Goal: Task Accomplishment & Management: Manage account settings

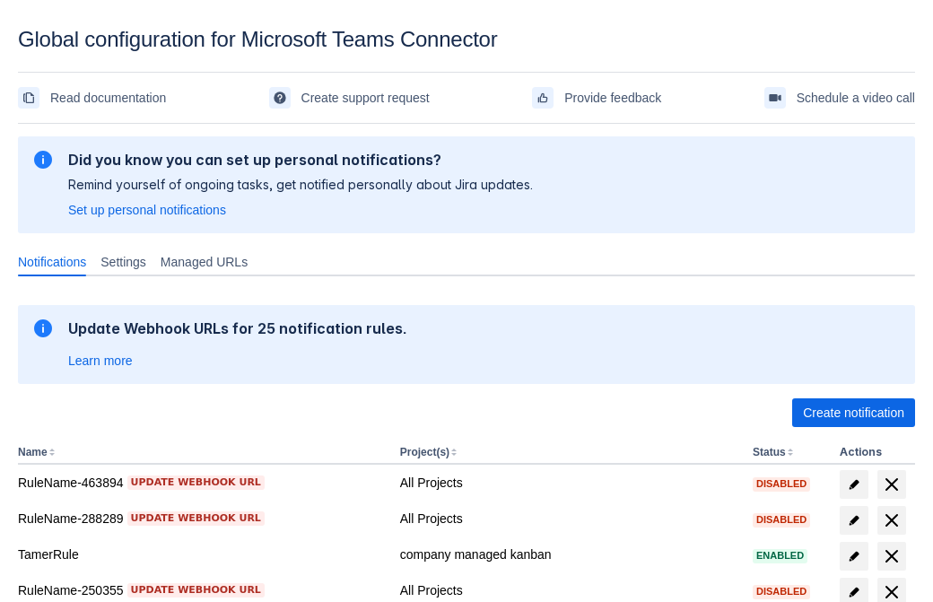
click at [853, 413] on span "Create notification" at bounding box center [853, 412] width 101 height 29
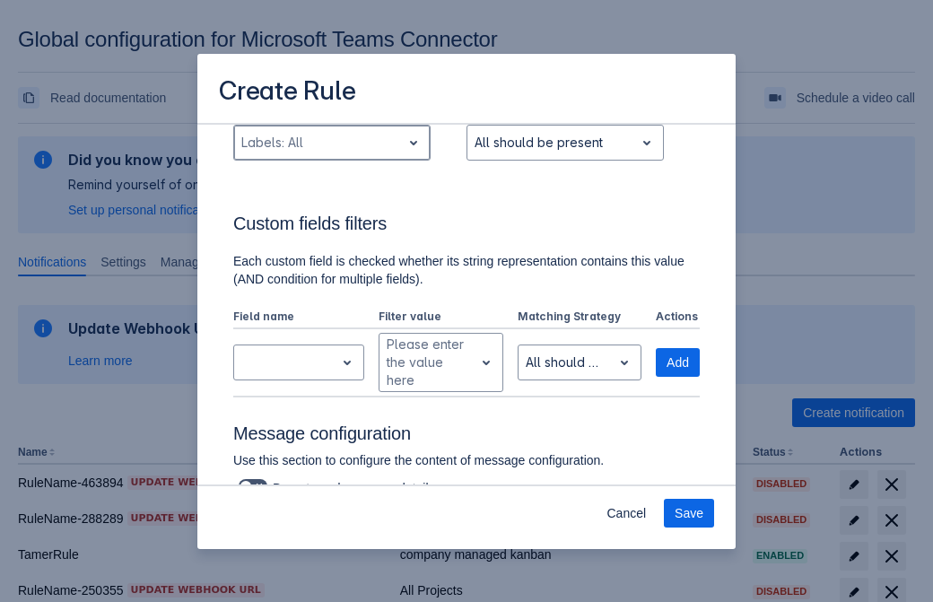
click at [331, 153] on div "Scrollable content" at bounding box center [317, 143] width 153 height 22
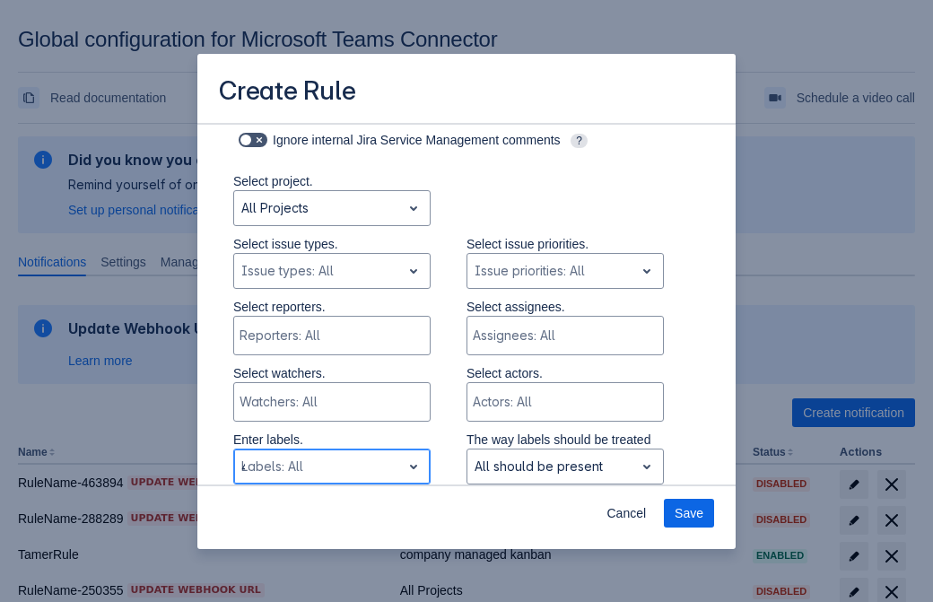
type input "49539_label"
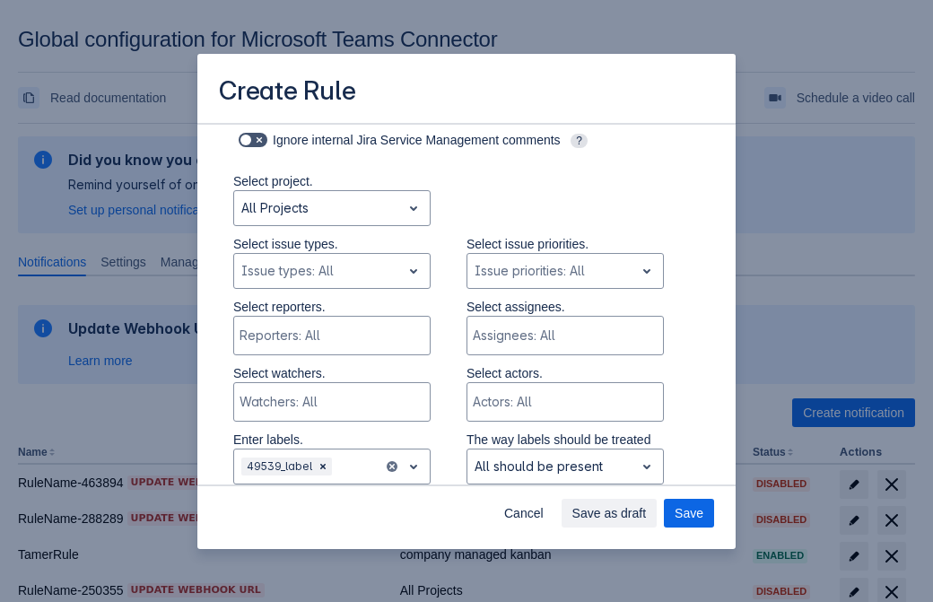
scroll to position [1175, 0]
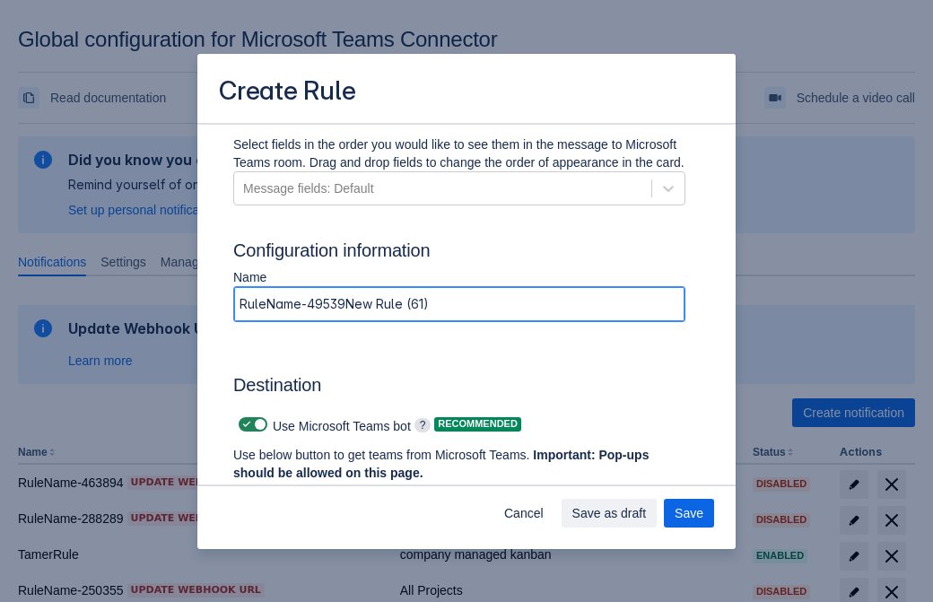
type input "RuleName-49539New Rule (61)"
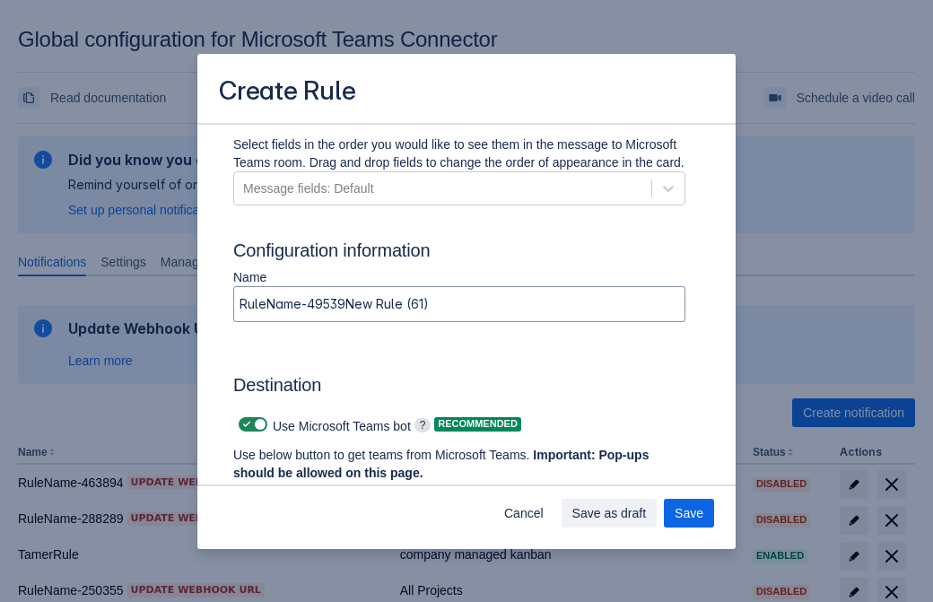
click at [244, 424] on span "Scrollable content" at bounding box center [247, 424] width 14 height 14
click at [244, 424] on input "Scrollable content" at bounding box center [245, 425] width 12 height 12
checkbox input "false"
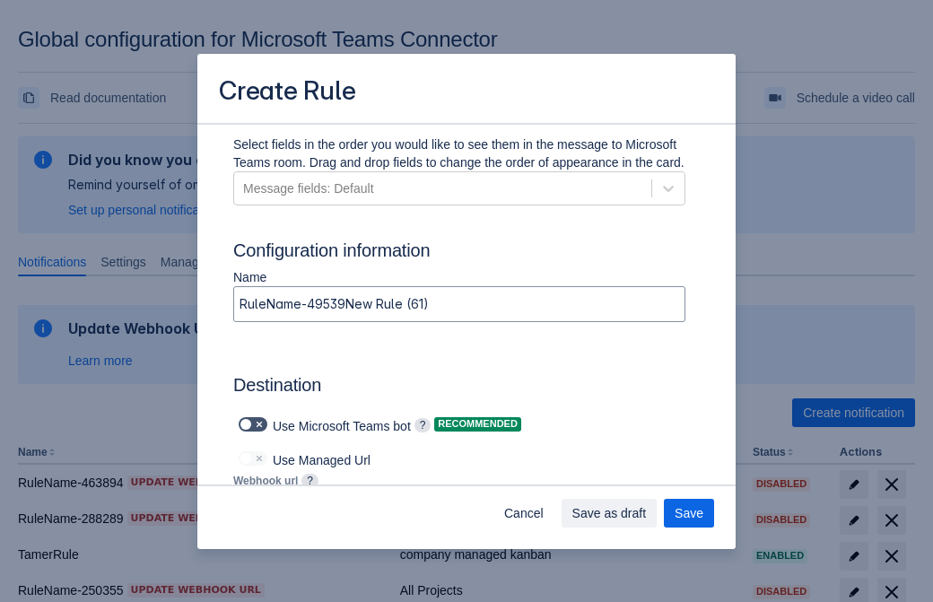
type input "https://prod-172.westeurope.logic.azure.com:443/workflows/ae977bb6ae334c9d95dfe…"
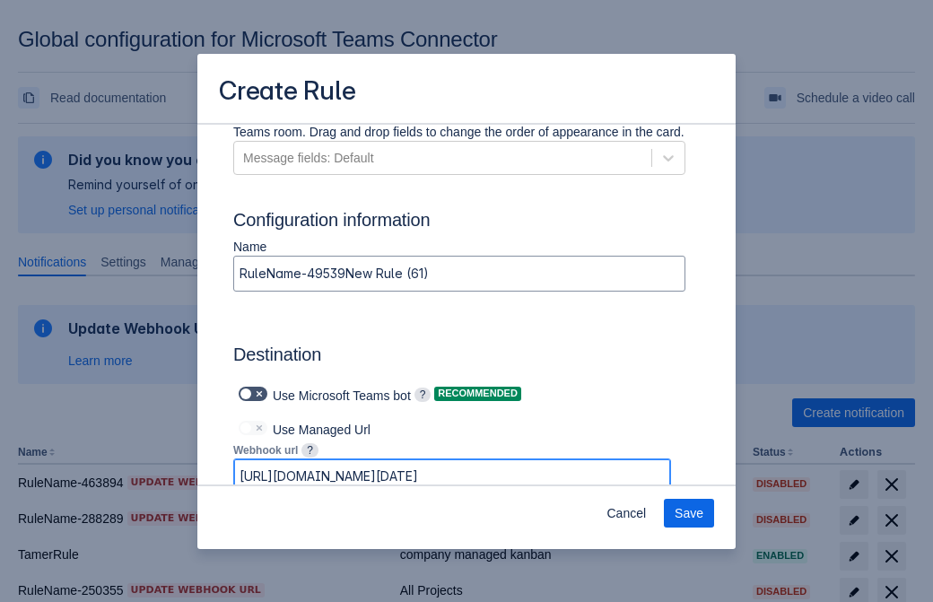
click at [689, 513] on span "Save" at bounding box center [689, 513] width 29 height 29
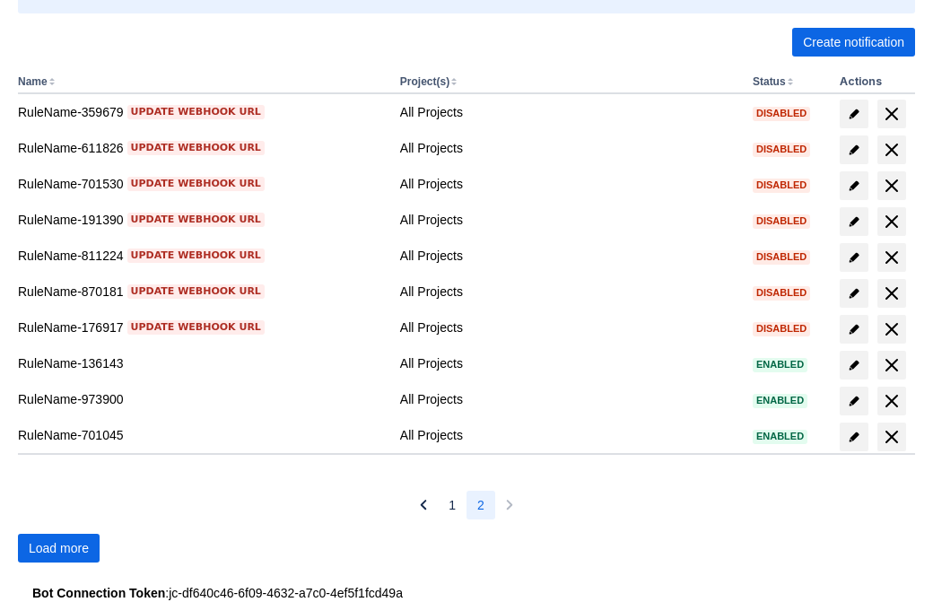
click at [58, 548] on span "Load more" at bounding box center [59, 548] width 60 height 29
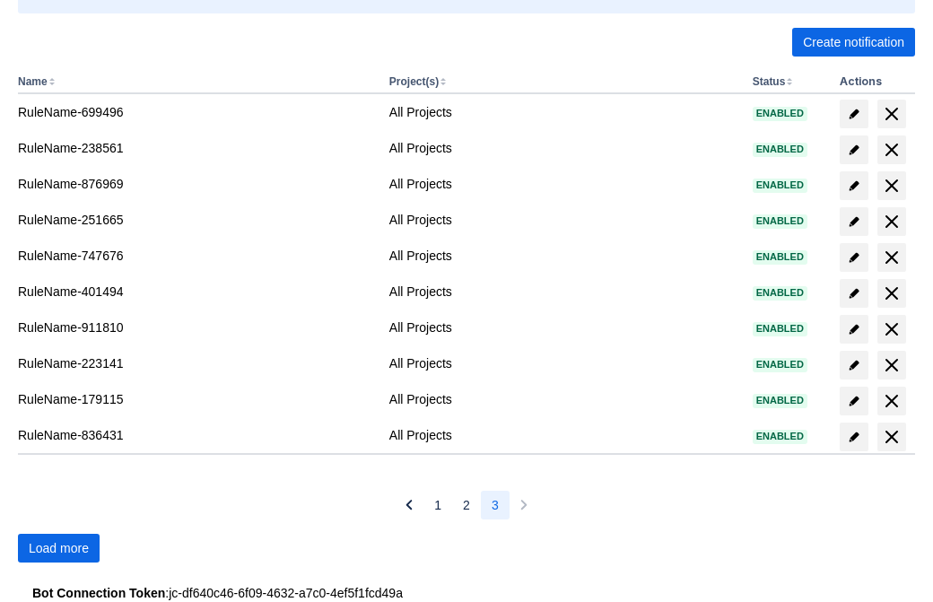
click at [58, 548] on span "Load more" at bounding box center [59, 548] width 60 height 29
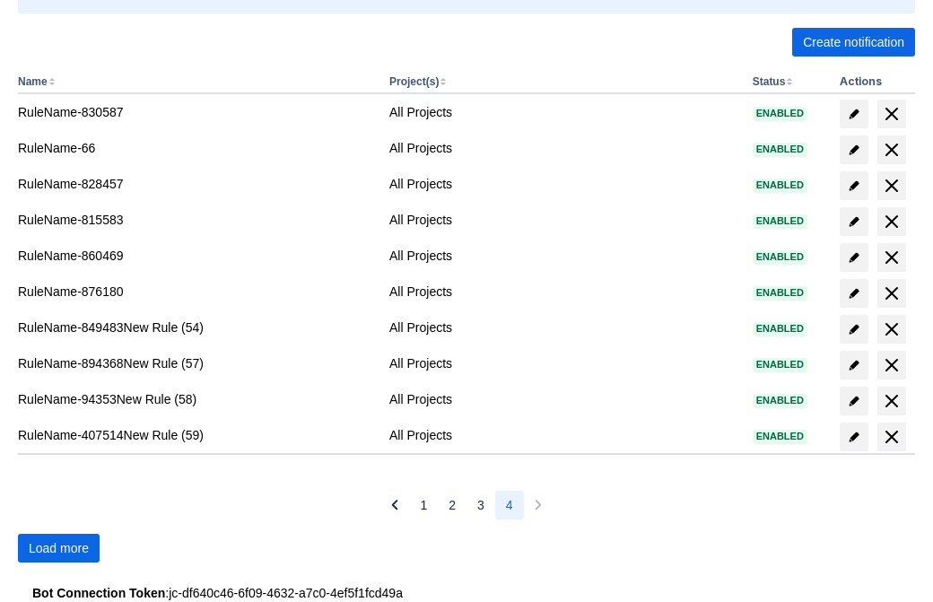
click at [58, 548] on span "Load more" at bounding box center [59, 548] width 60 height 29
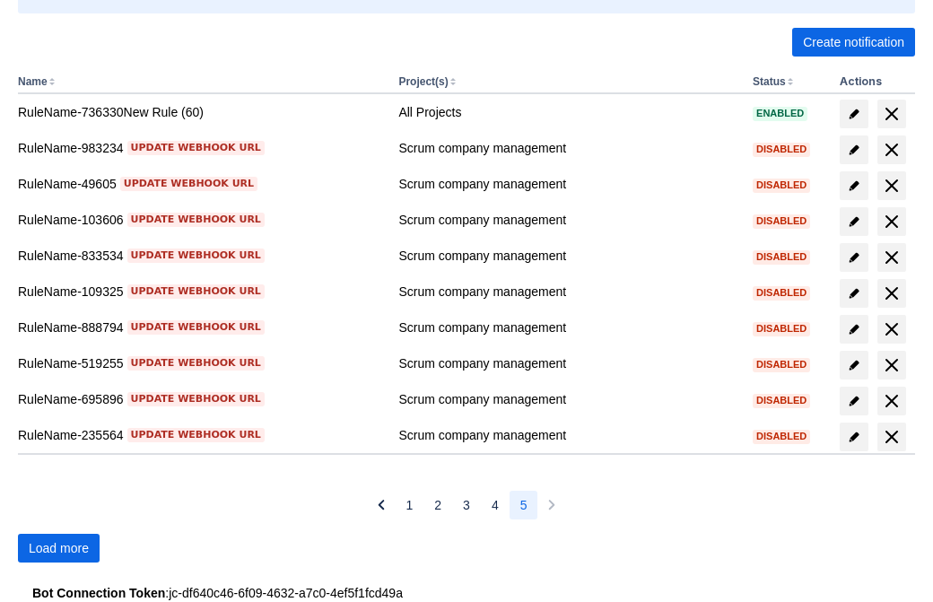
click at [58, 548] on span "Load more" at bounding box center [59, 548] width 60 height 29
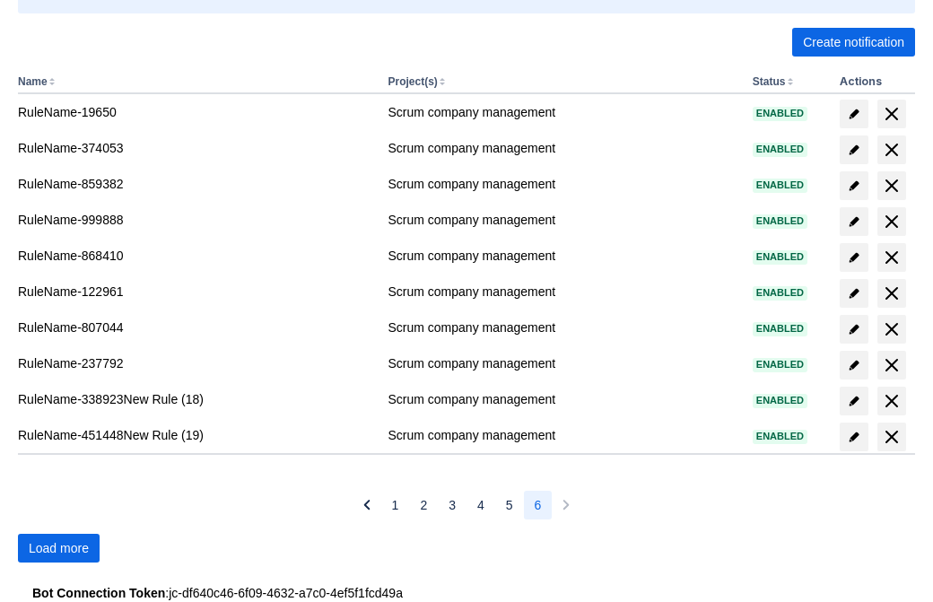
click at [58, 548] on span "Load more" at bounding box center [59, 548] width 60 height 29
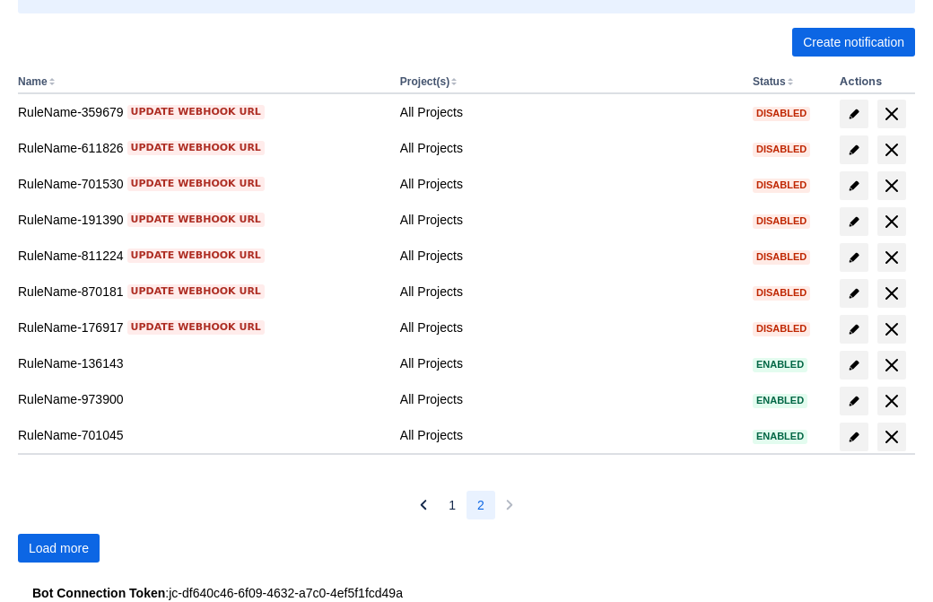
click at [58, 548] on span "Load more" at bounding box center [59, 548] width 60 height 29
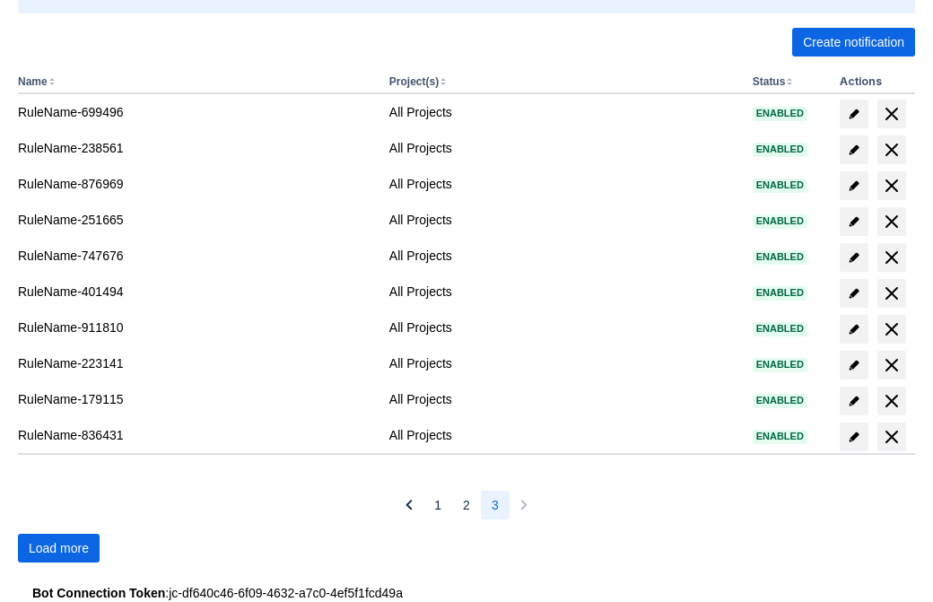
click at [58, 548] on span "Load more" at bounding box center [59, 548] width 60 height 29
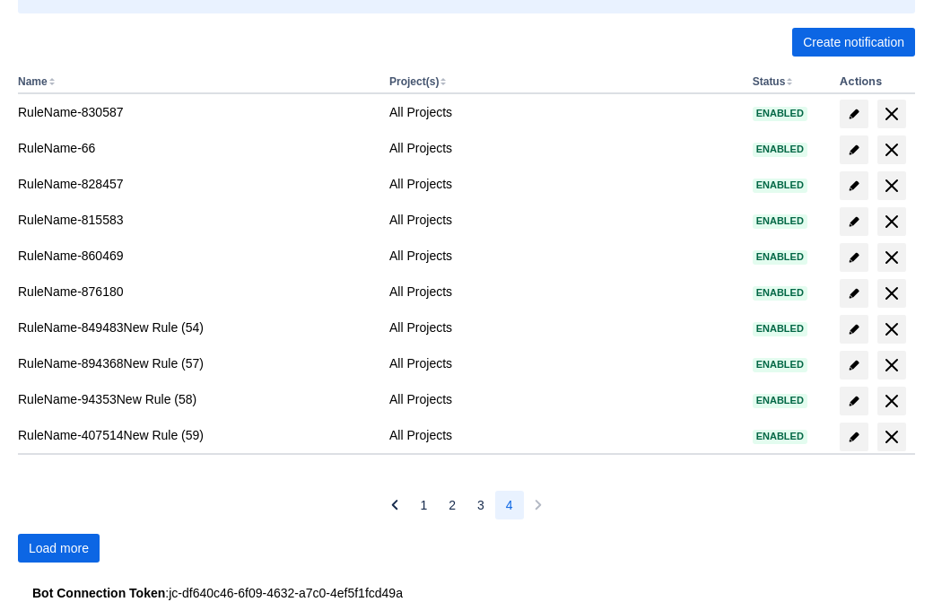
click at [58, 548] on span "Load more" at bounding box center [59, 548] width 60 height 29
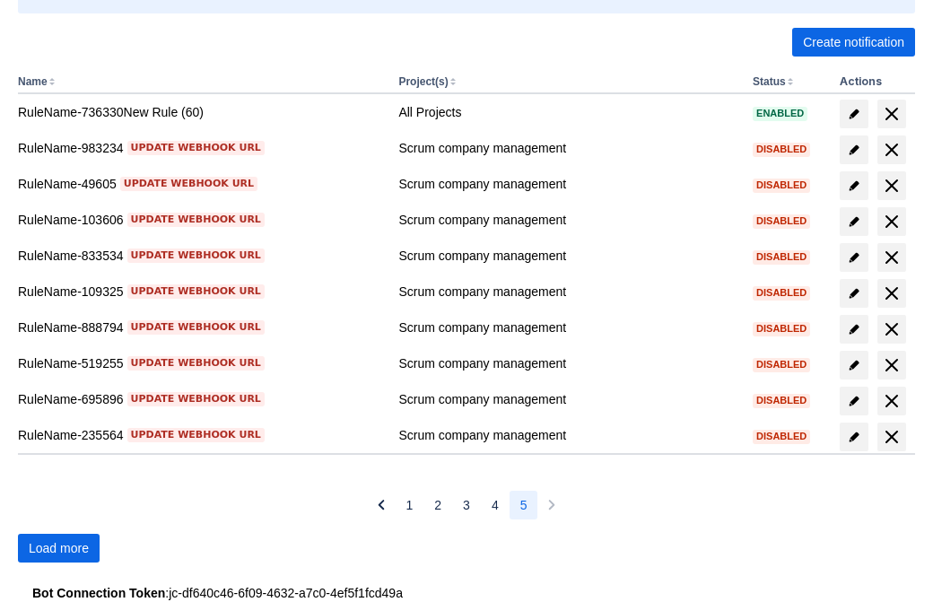
click at [58, 548] on span "Load more" at bounding box center [59, 548] width 60 height 29
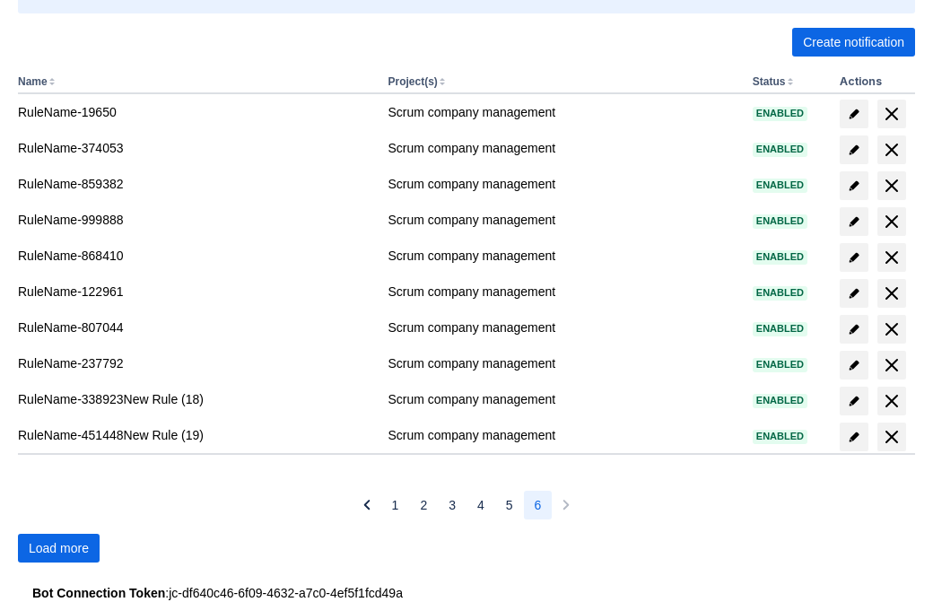
click at [58, 548] on span "Load more" at bounding box center [59, 548] width 60 height 29
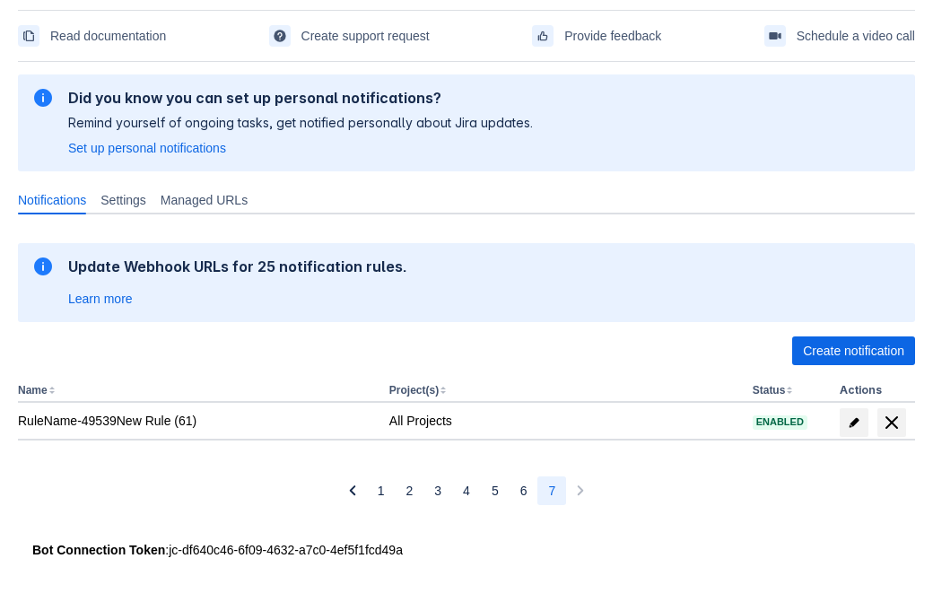
click at [891, 423] on span "delete" at bounding box center [892, 423] width 22 height 22
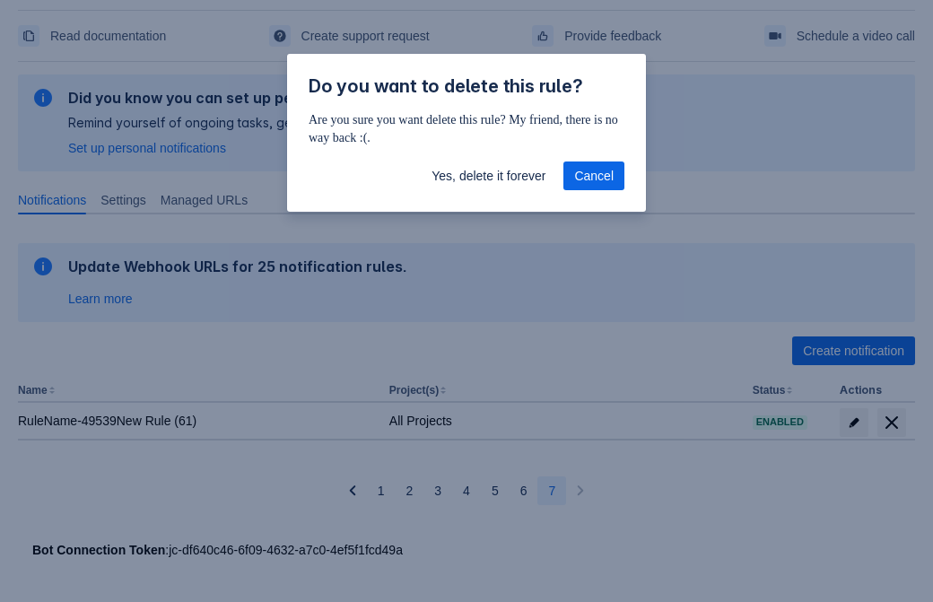
click at [488, 176] on span "Yes, delete it forever" at bounding box center [489, 176] width 114 height 29
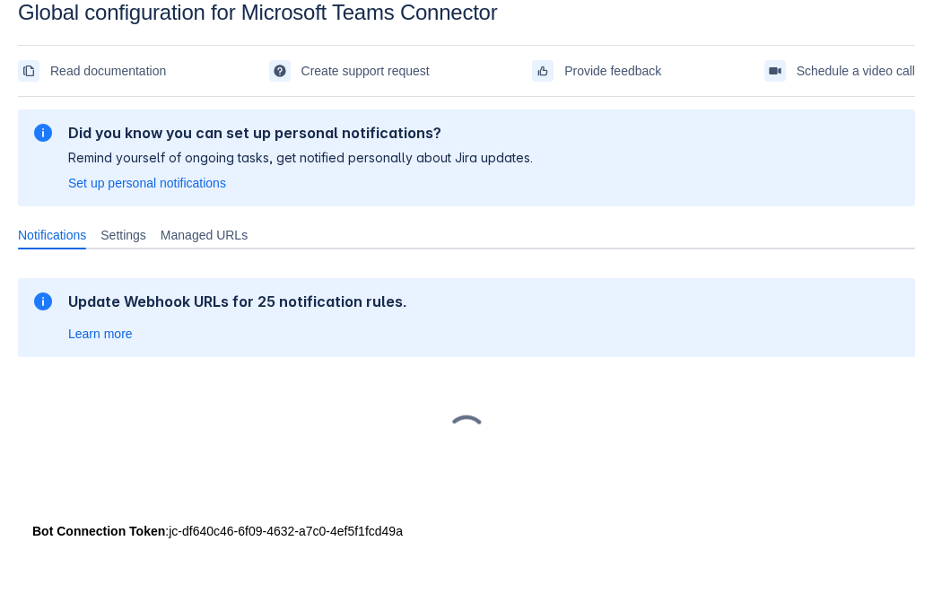
scroll to position [27, 0]
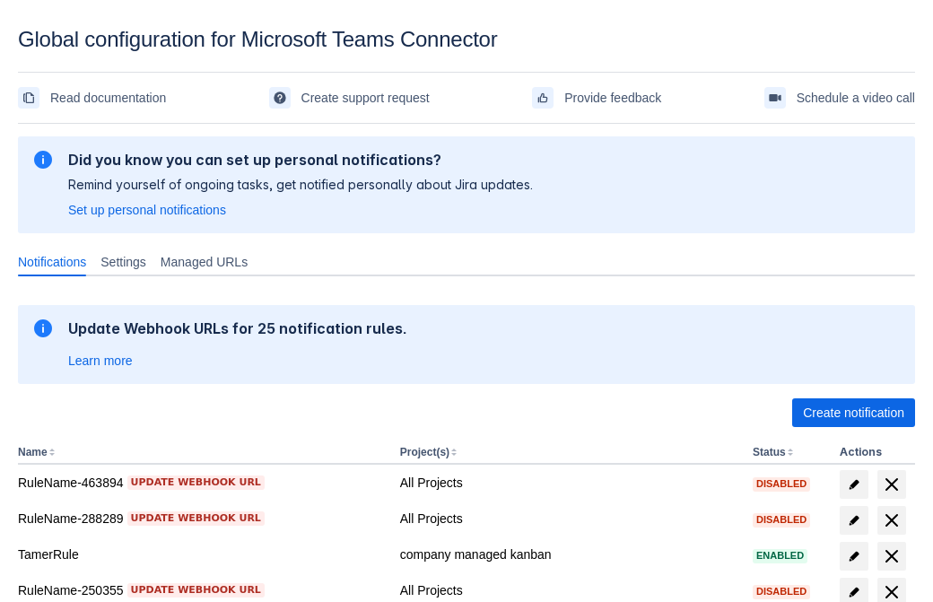
click at [853, 413] on span "Create notification" at bounding box center [853, 412] width 101 height 29
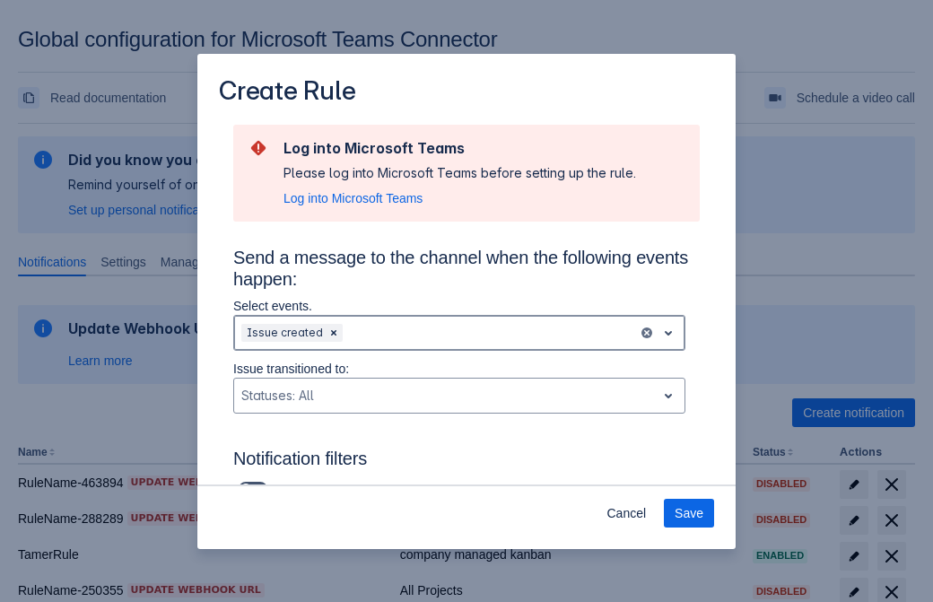
click at [459, 333] on div "Scrollable content" at bounding box center [488, 333] width 284 height 22
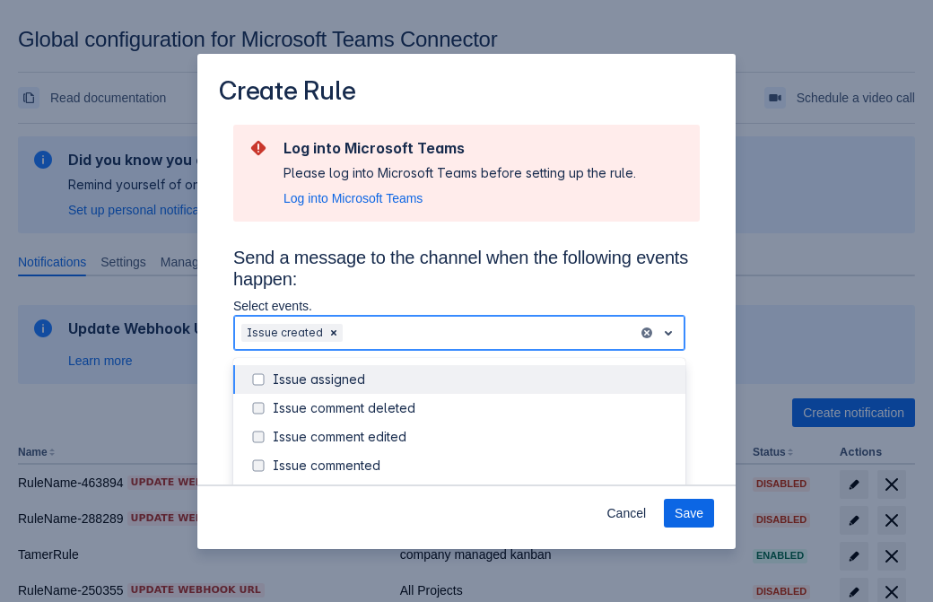
click at [474, 485] on div "Issue created" at bounding box center [474, 494] width 402 height 18
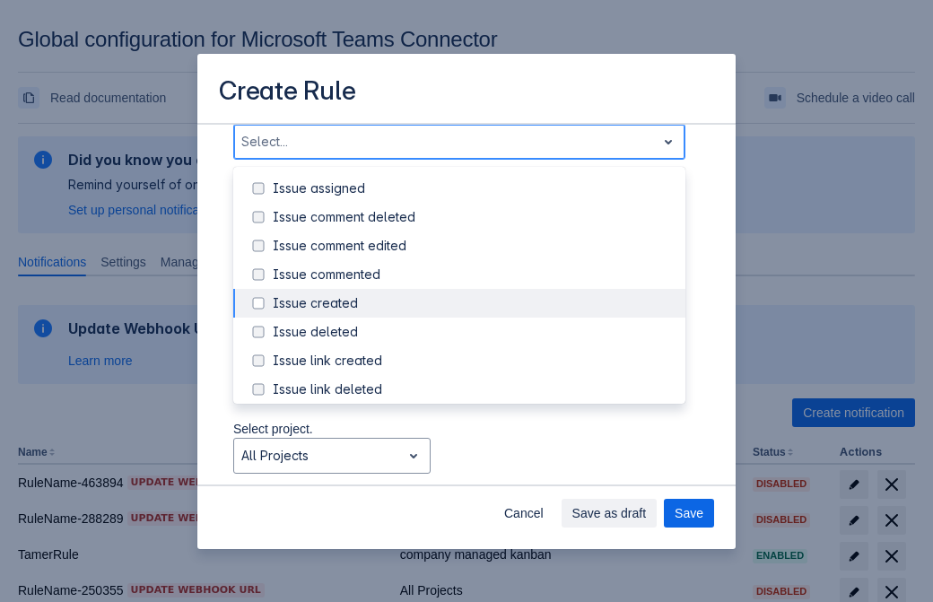
click at [474, 467] on div "Issue updated" at bounding box center [474, 476] width 402 height 18
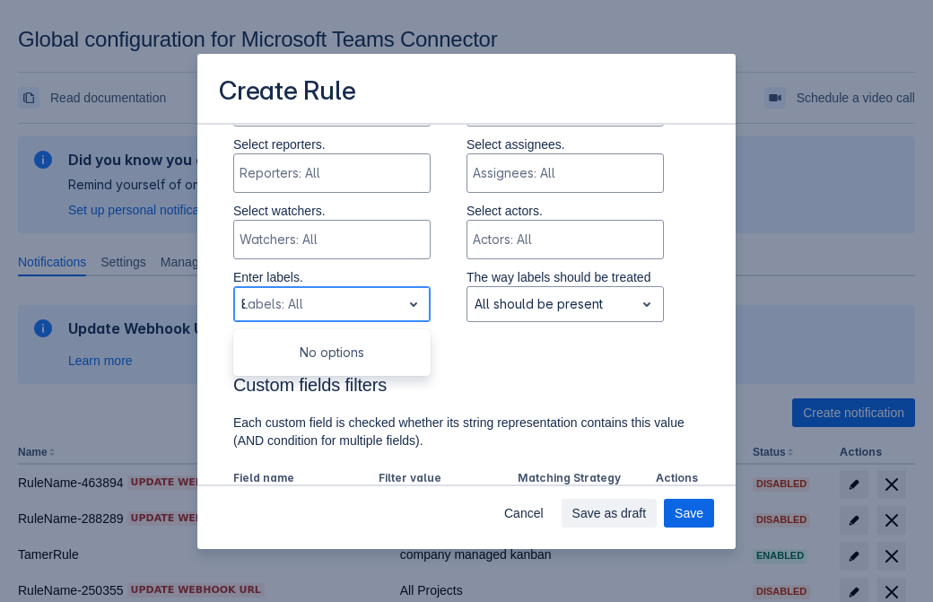
type input "89802_label"
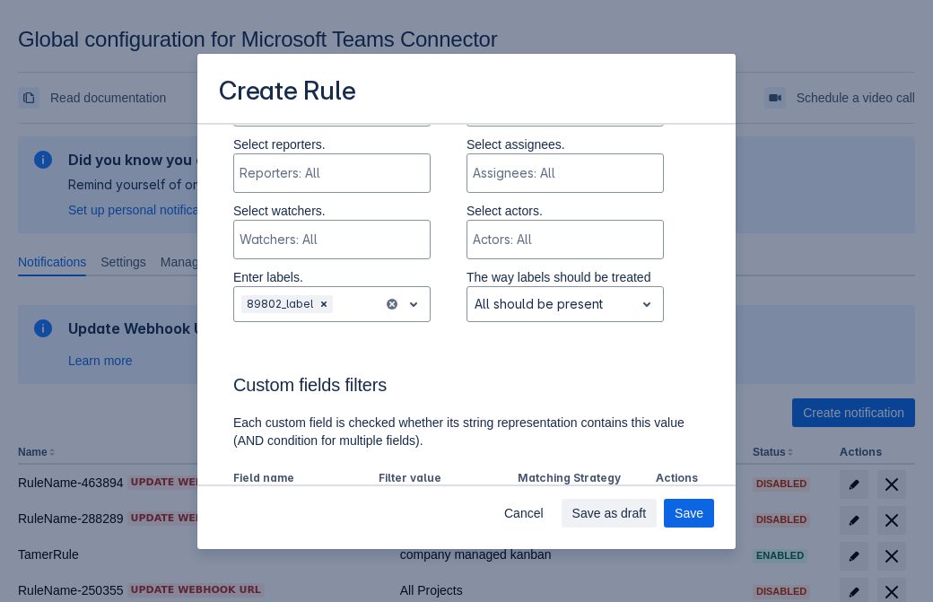
scroll to position [1175, 0]
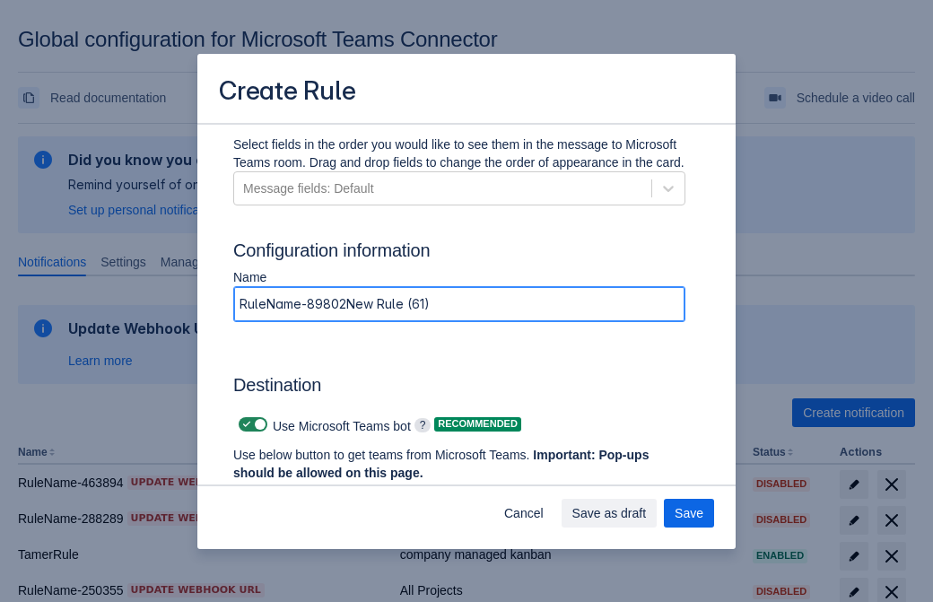
type input "RuleName-89802New Rule (61)"
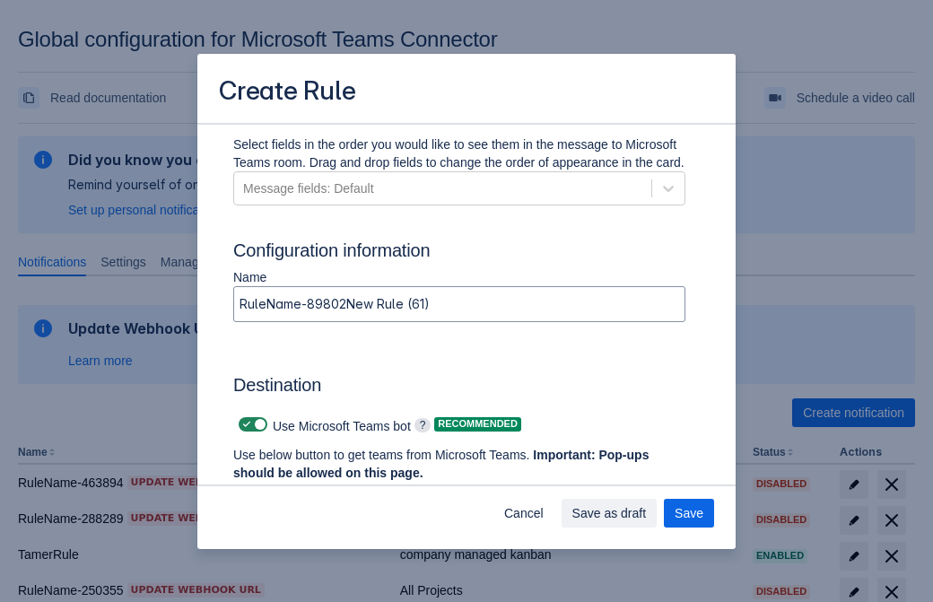
click at [244, 424] on span "Scrollable content" at bounding box center [247, 424] width 14 height 14
click at [244, 424] on input "Scrollable content" at bounding box center [245, 425] width 12 height 12
checkbox input "false"
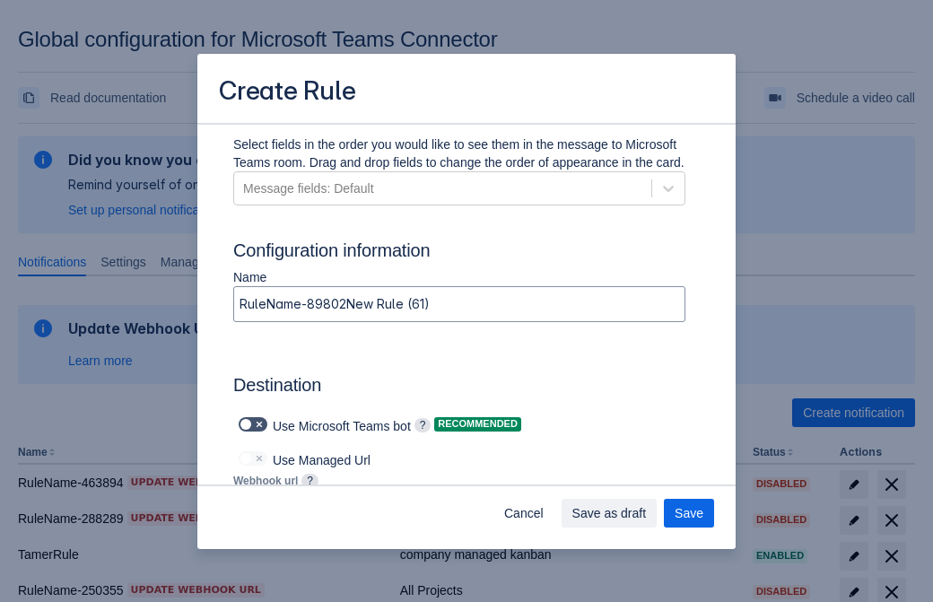
type input "https://prod-112.westeurope.logic.azure.com:443/workflows/bae959254738451b85002…"
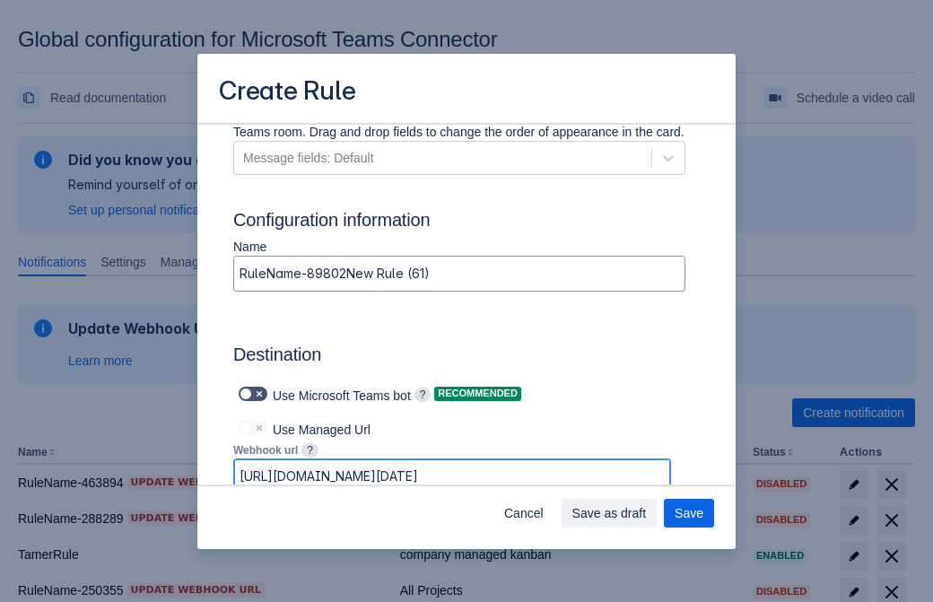
click at [647, 513] on span "Save as draft" at bounding box center [609, 513] width 74 height 29
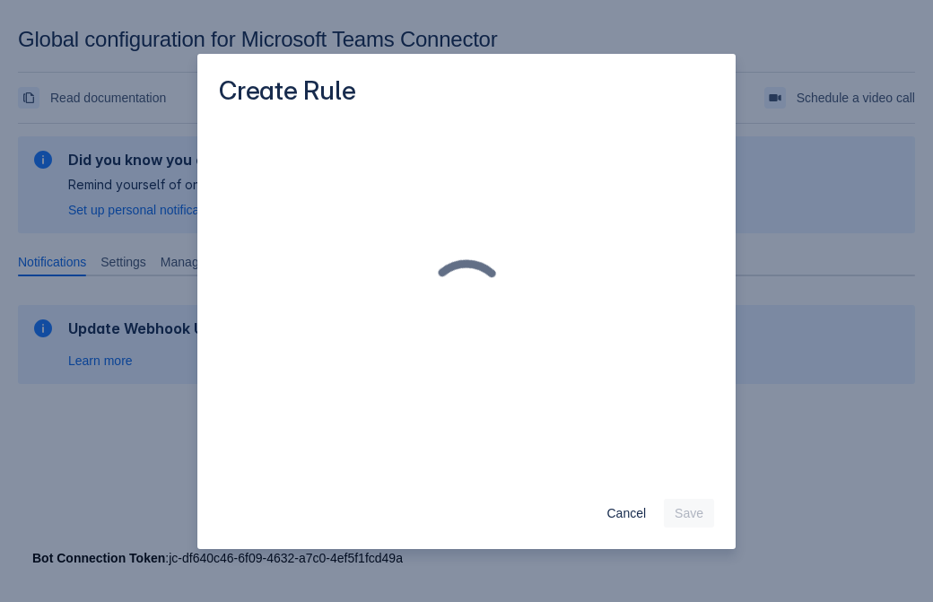
scroll to position [0, 0]
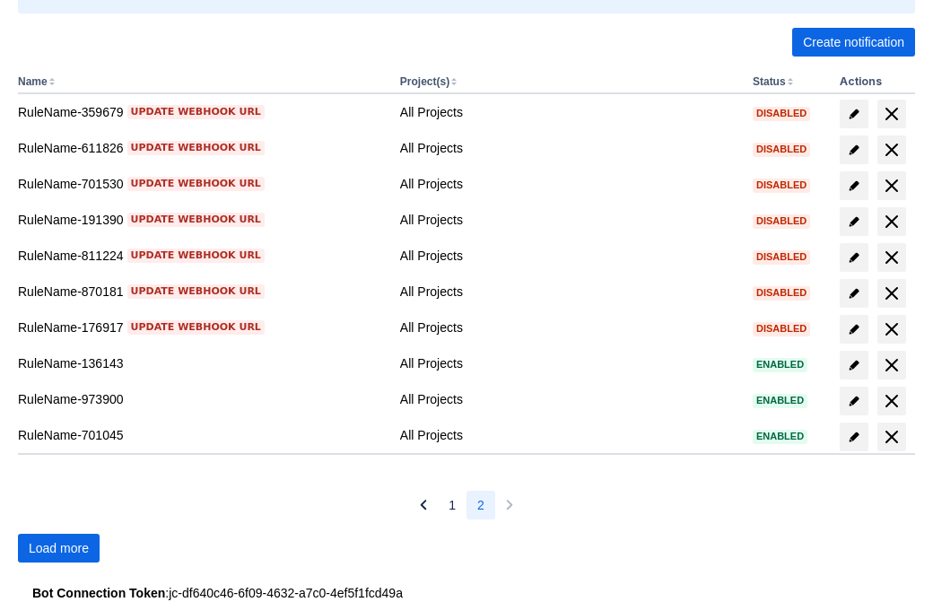
click at [58, 548] on span "Load more" at bounding box center [59, 548] width 60 height 29
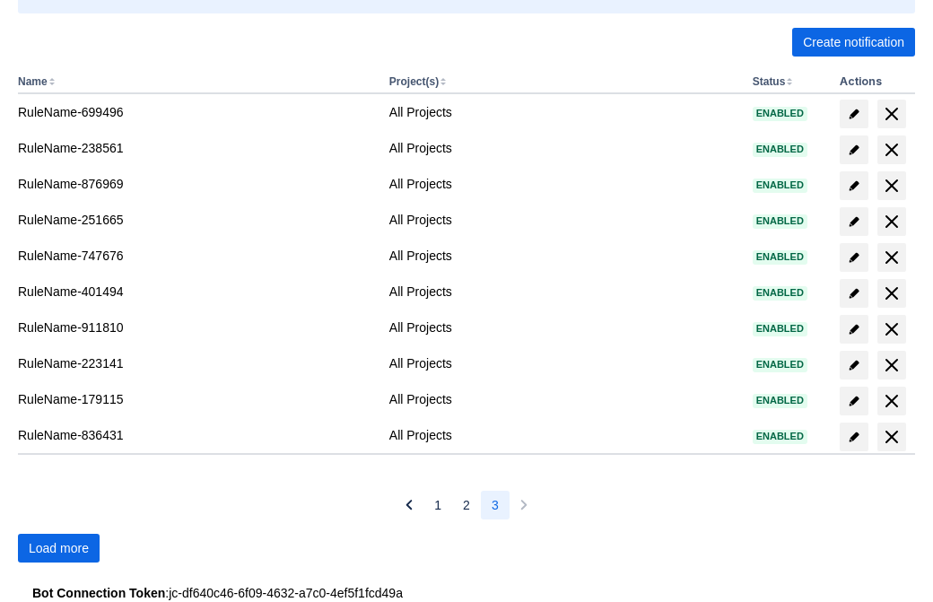
click at [58, 548] on span "Load more" at bounding box center [59, 548] width 60 height 29
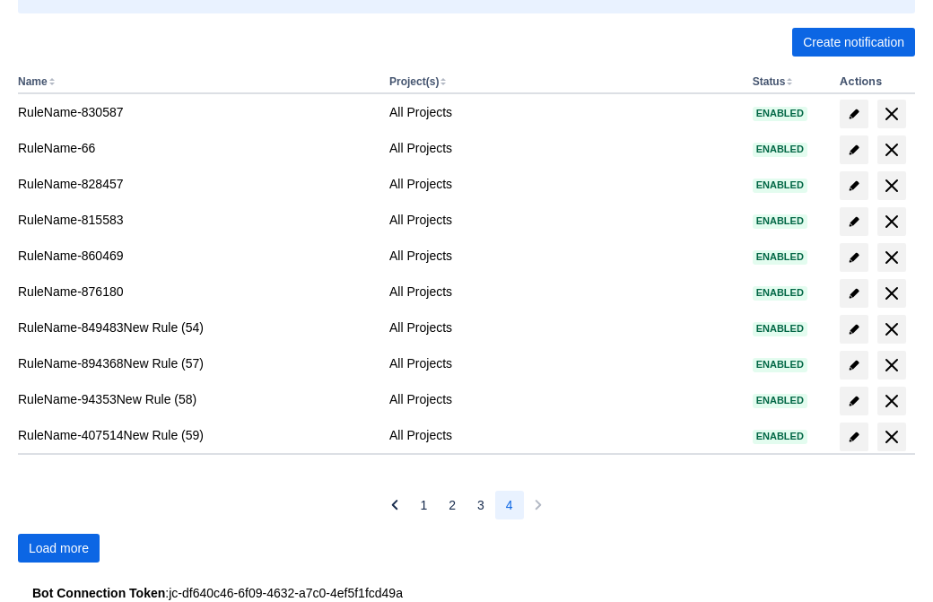
click at [58, 548] on span "Load more" at bounding box center [59, 548] width 60 height 29
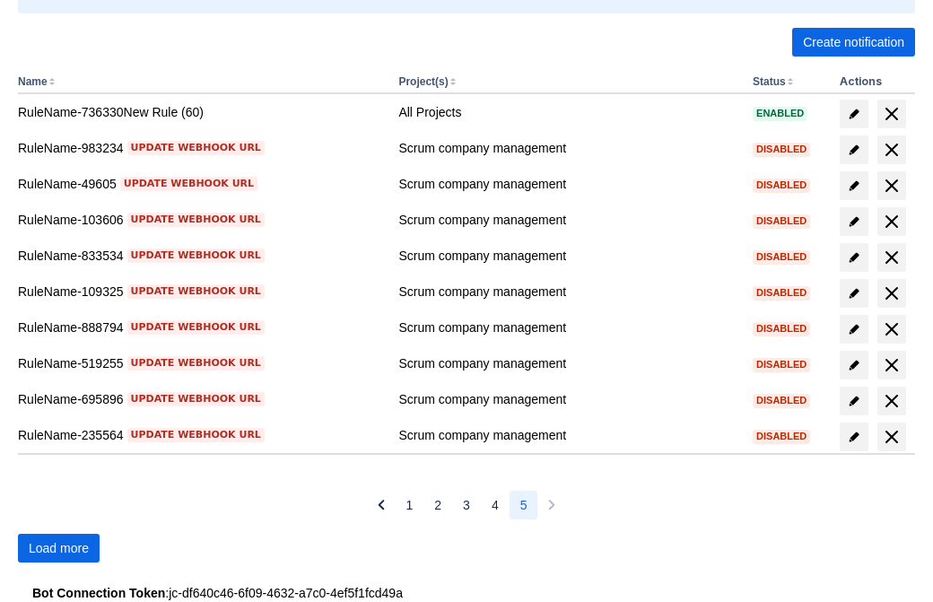
click at [58, 548] on span "Load more" at bounding box center [59, 548] width 60 height 29
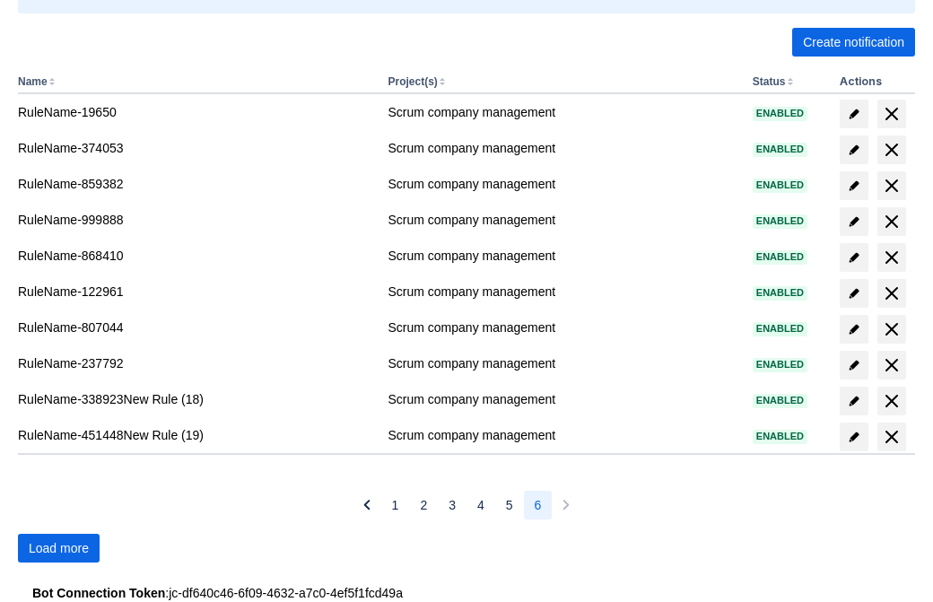
click at [58, 548] on span "Load more" at bounding box center [59, 548] width 60 height 29
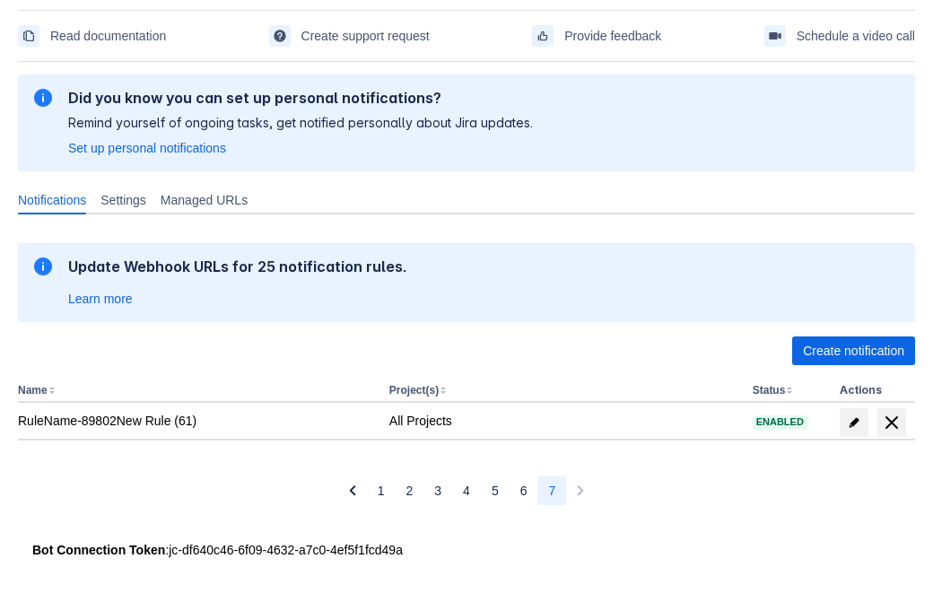
scroll to position [62, 0]
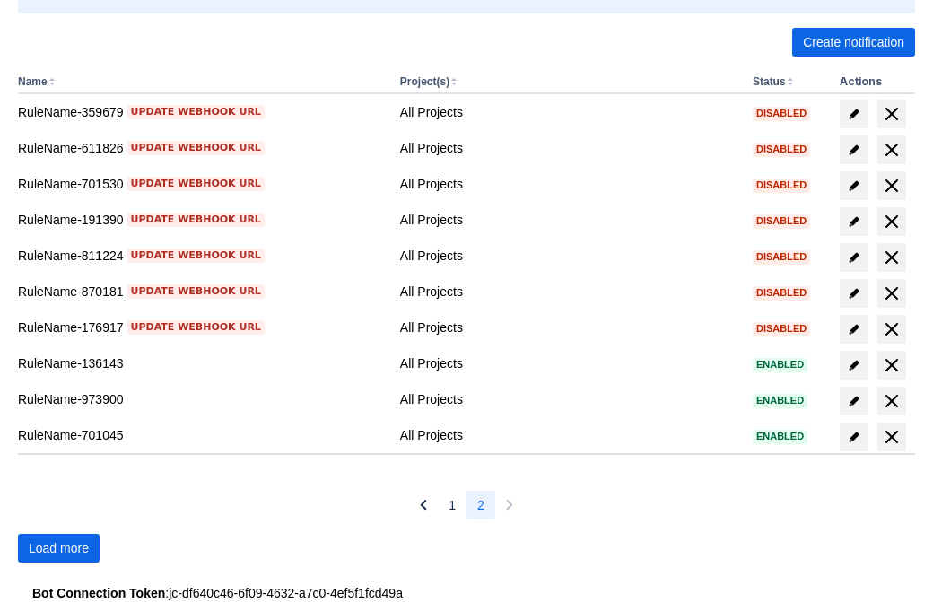
click at [58, 548] on span "Load more" at bounding box center [59, 548] width 60 height 29
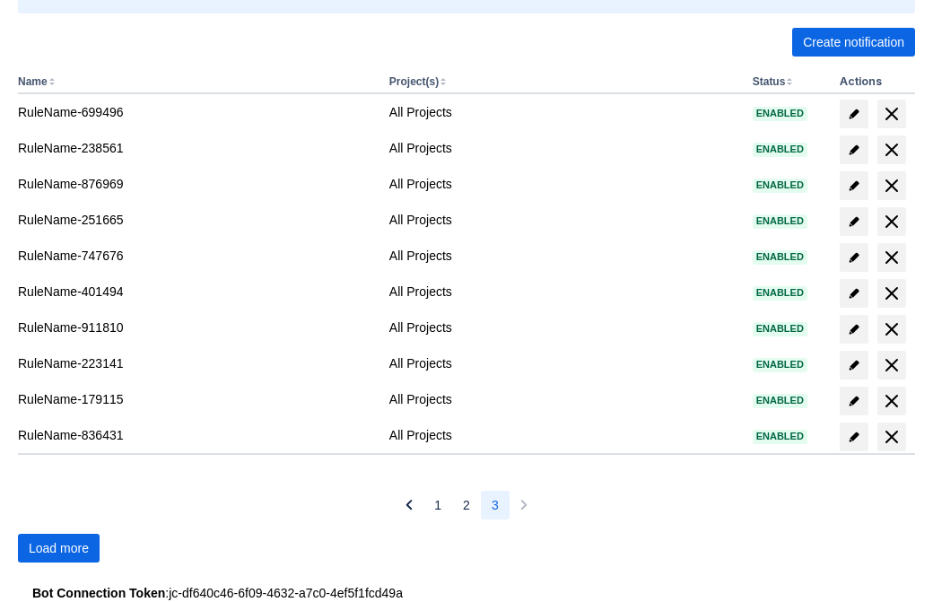
click at [58, 548] on span "Load more" at bounding box center [59, 548] width 60 height 29
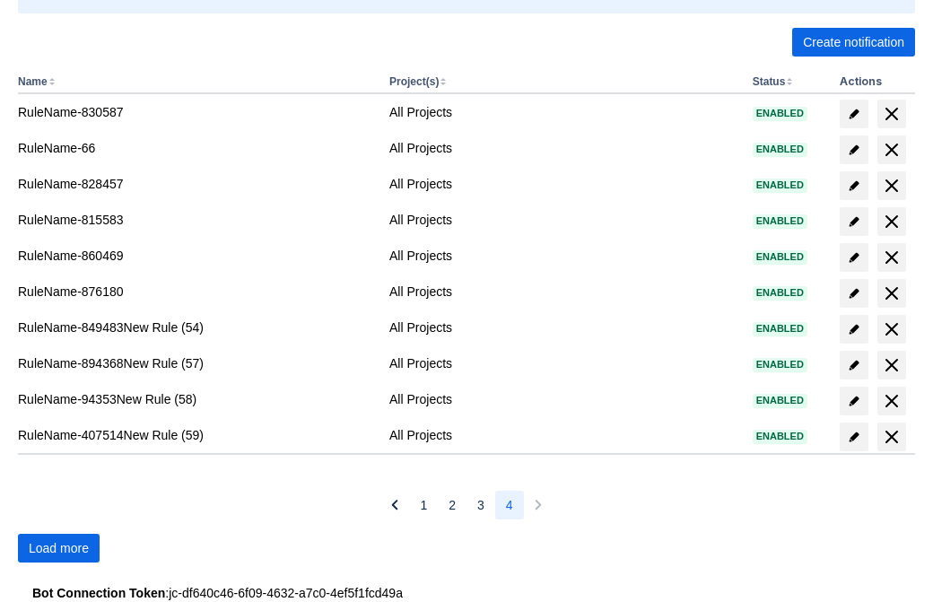
click at [58, 548] on span "Load more" at bounding box center [59, 548] width 60 height 29
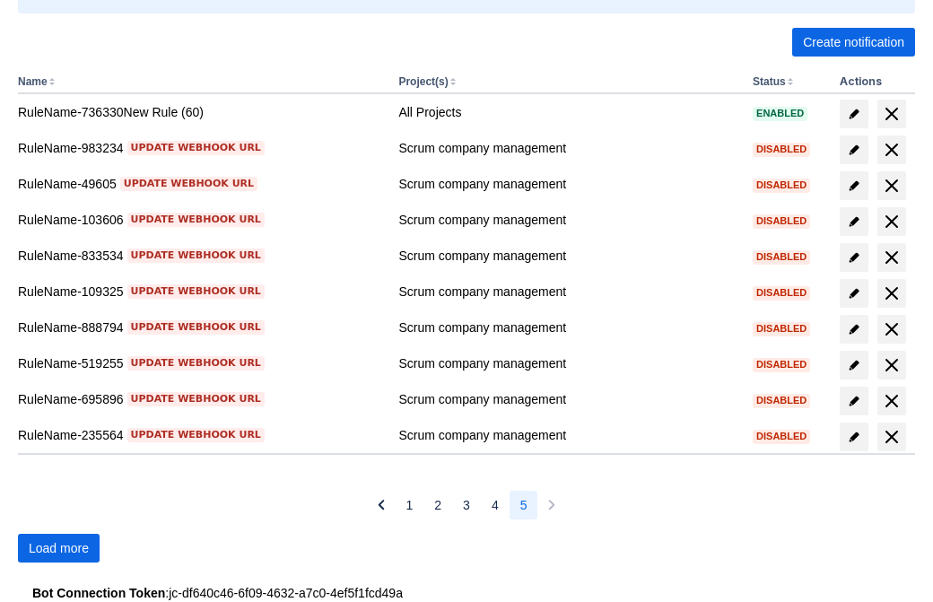
click at [58, 548] on span "Load more" at bounding box center [59, 548] width 60 height 29
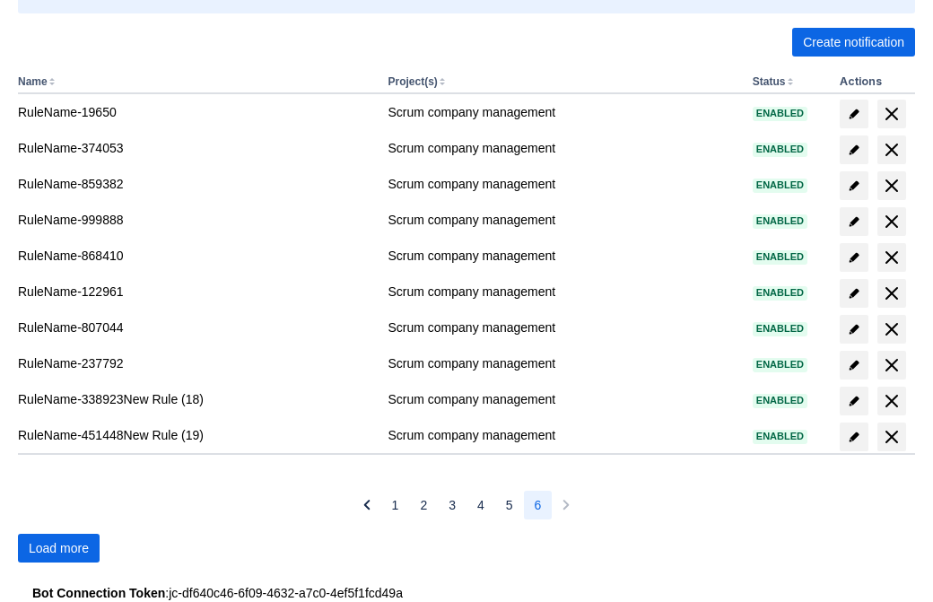
click at [58, 548] on span "Load more" at bounding box center [59, 548] width 60 height 29
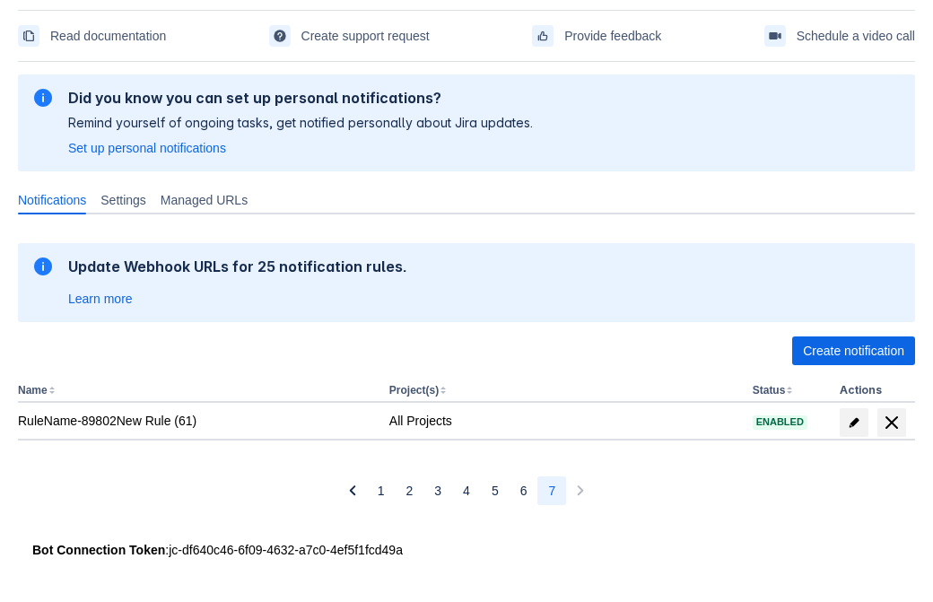
click at [891, 423] on span "delete" at bounding box center [892, 423] width 22 height 22
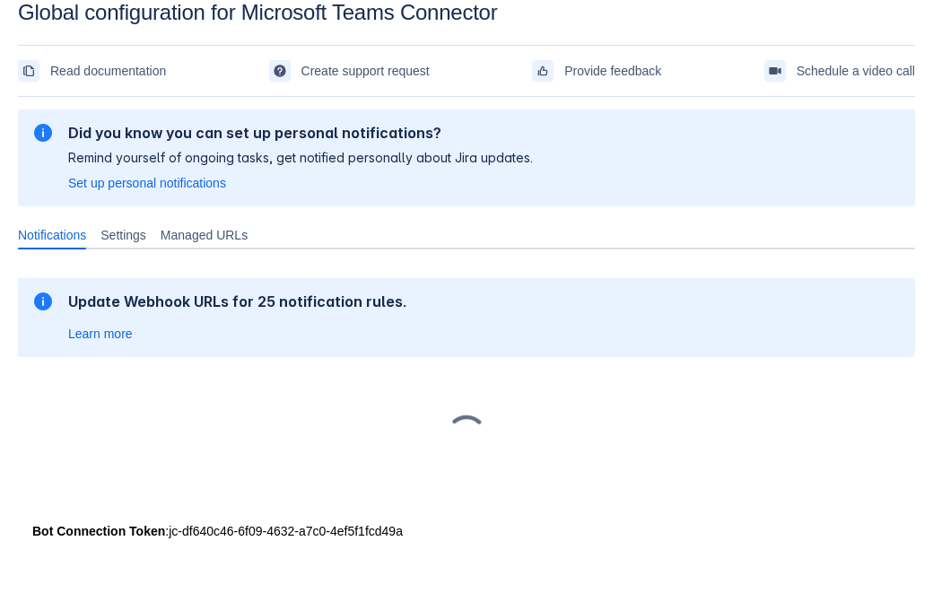
scroll to position [27, 0]
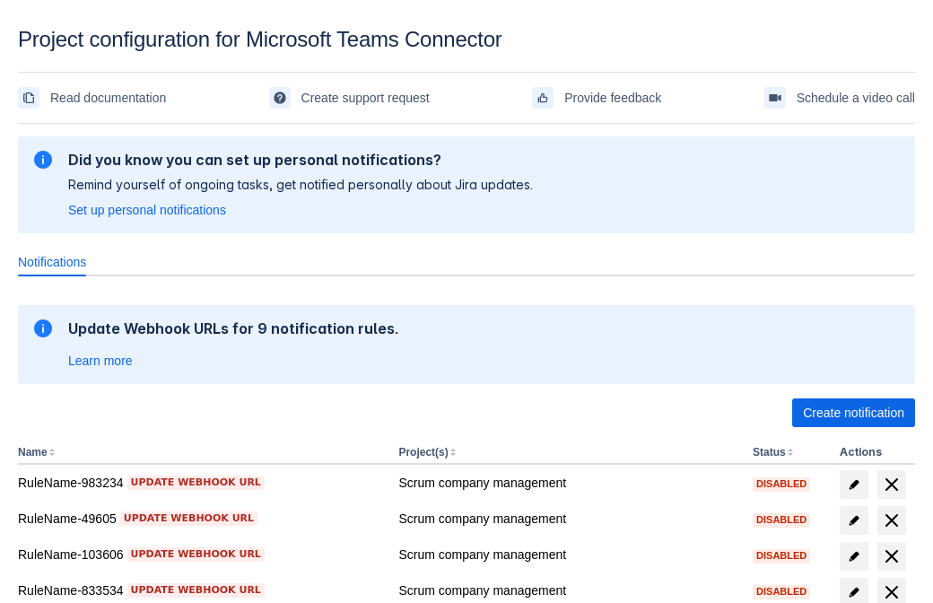
click at [853, 413] on span "Create notification" at bounding box center [853, 412] width 101 height 29
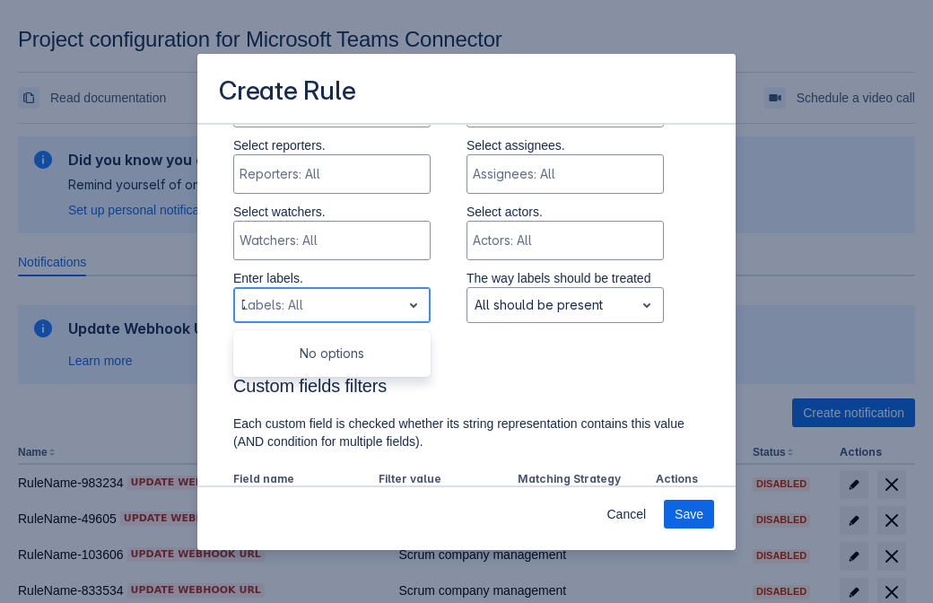
type input "716304_label"
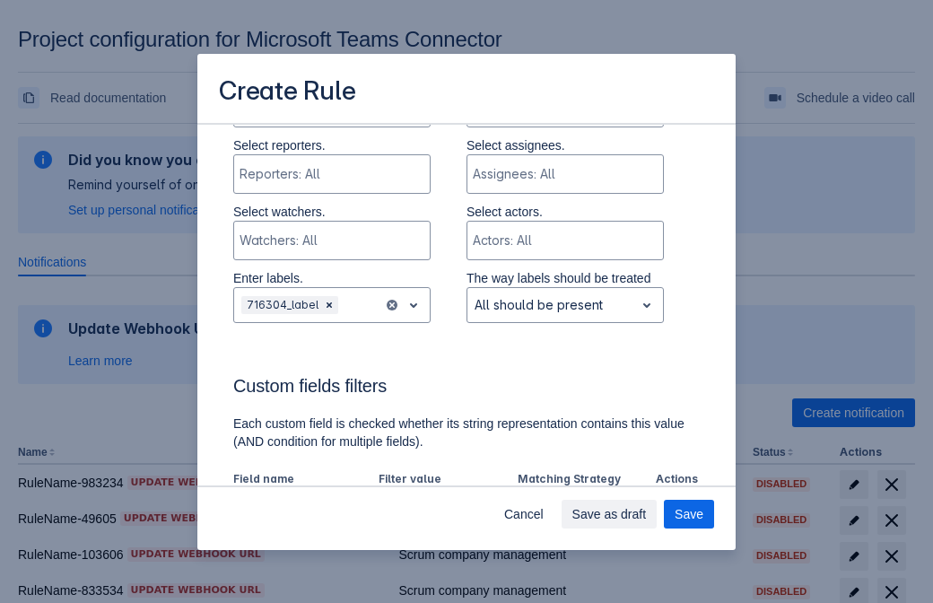
scroll to position [1112, 0]
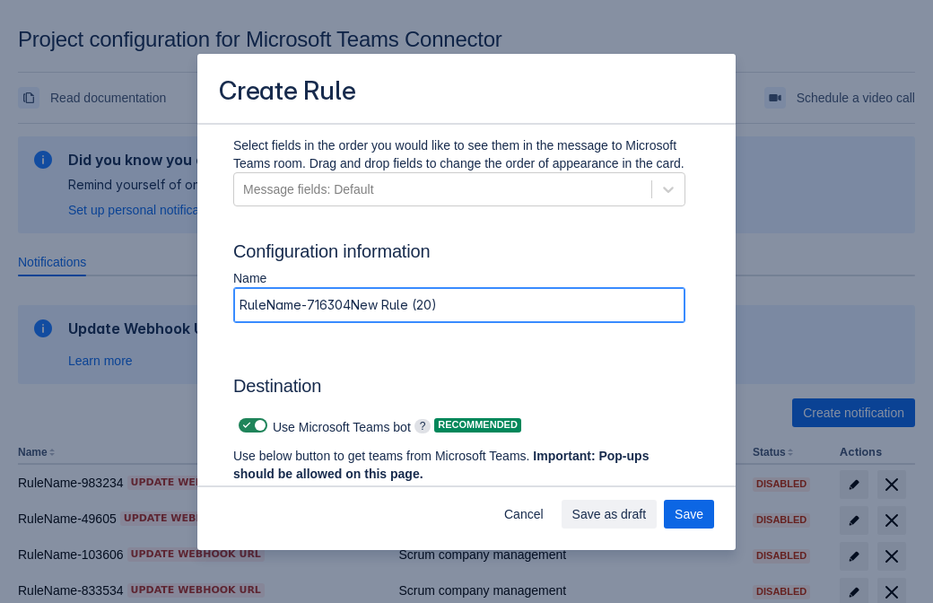
type input "RuleName-716304New Rule (20)"
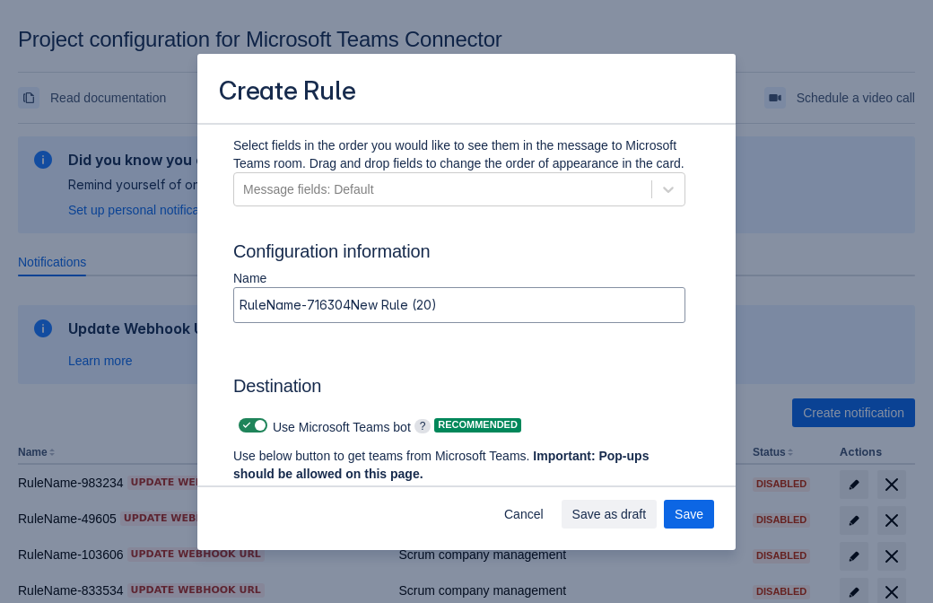
click at [244, 425] on span at bounding box center [247, 425] width 14 height 14
click at [244, 425] on input "checkbox" at bounding box center [245, 426] width 12 height 12
checkbox input "false"
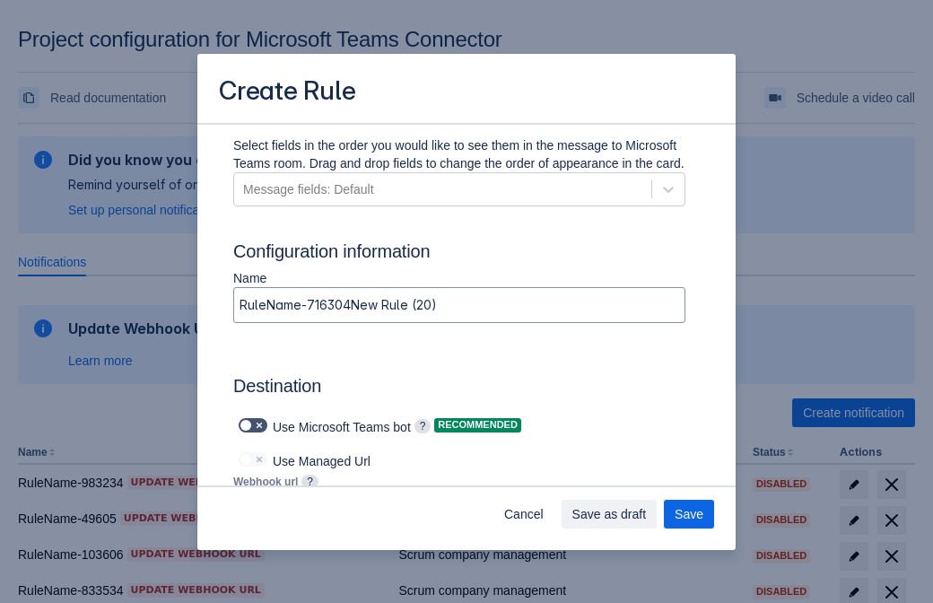
type input "https://prod-103.westeurope.logic.azure.com:443/workflows/562279af401f414e8dae6…"
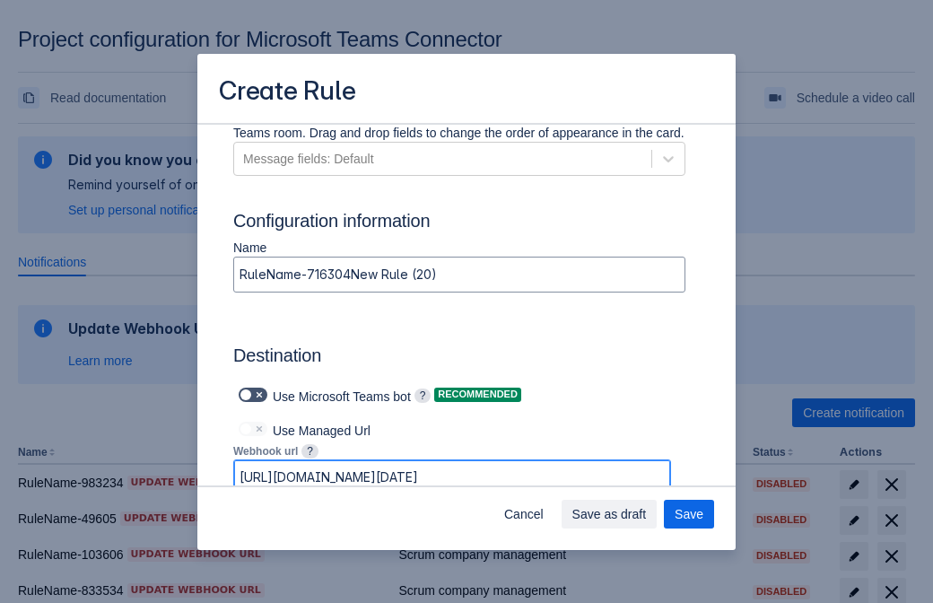
click at [647, 514] on span "Save as draft" at bounding box center [609, 514] width 74 height 29
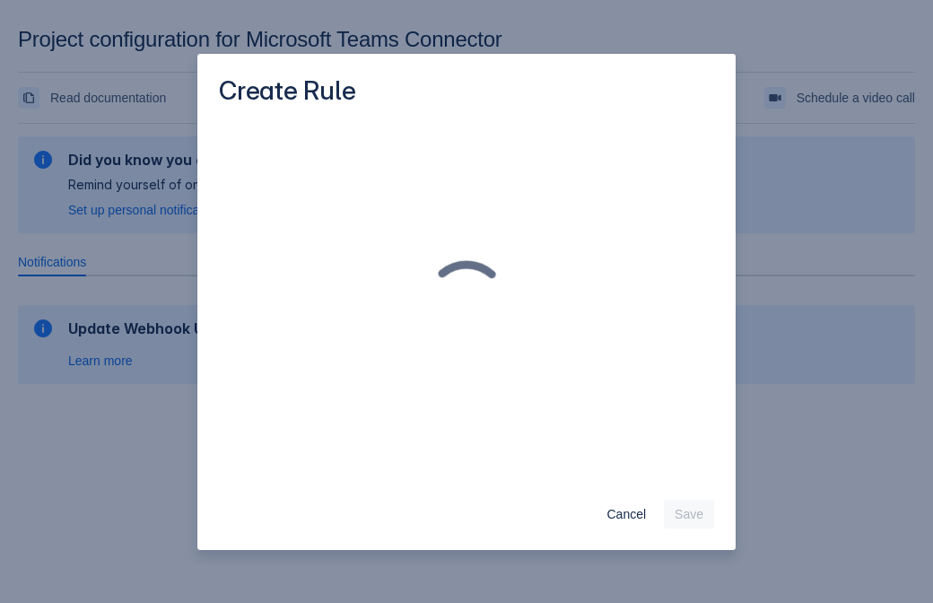
scroll to position [0, 0]
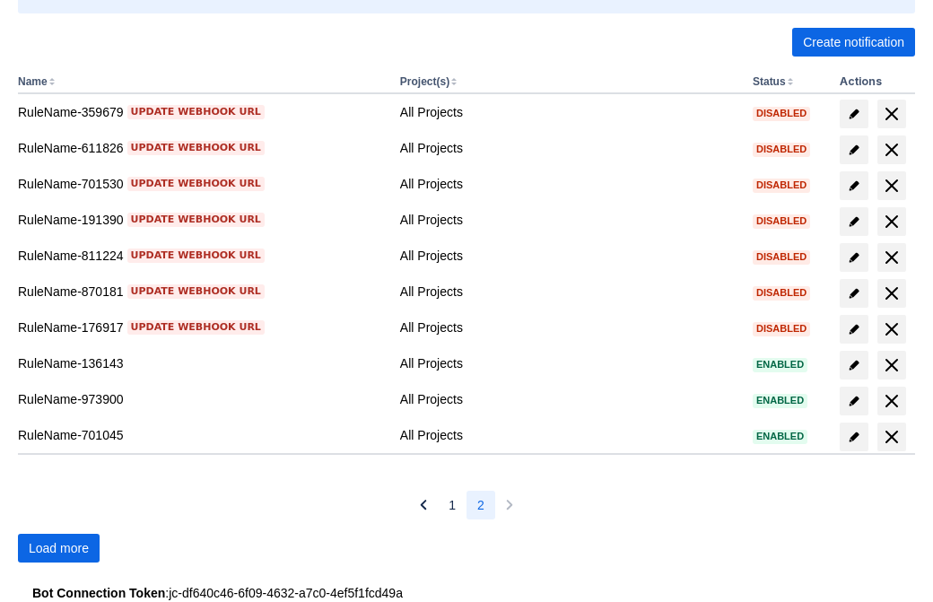
click at [58, 548] on span "Load more" at bounding box center [59, 548] width 60 height 29
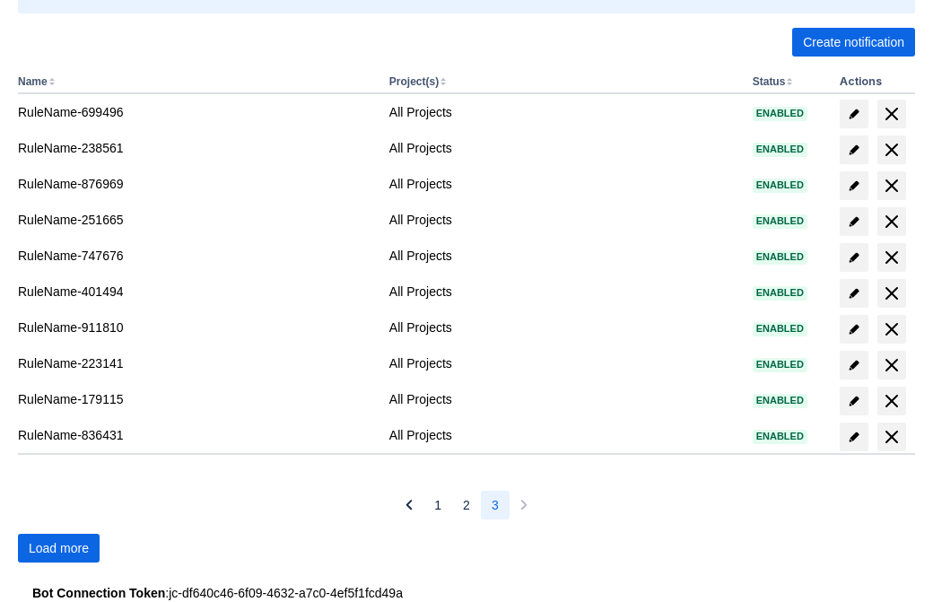
click at [58, 548] on span "Load more" at bounding box center [59, 548] width 60 height 29
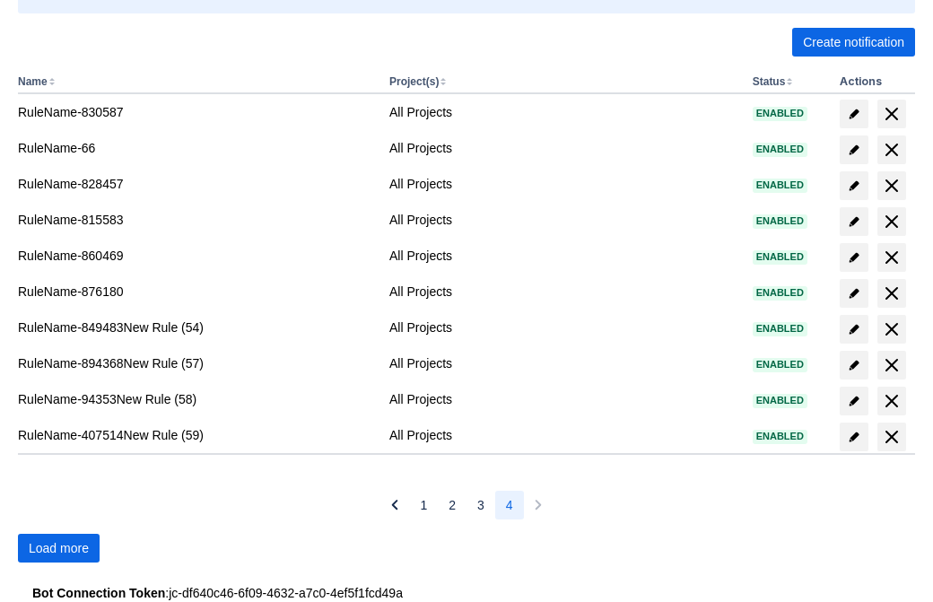
click at [58, 548] on span "Load more" at bounding box center [59, 548] width 60 height 29
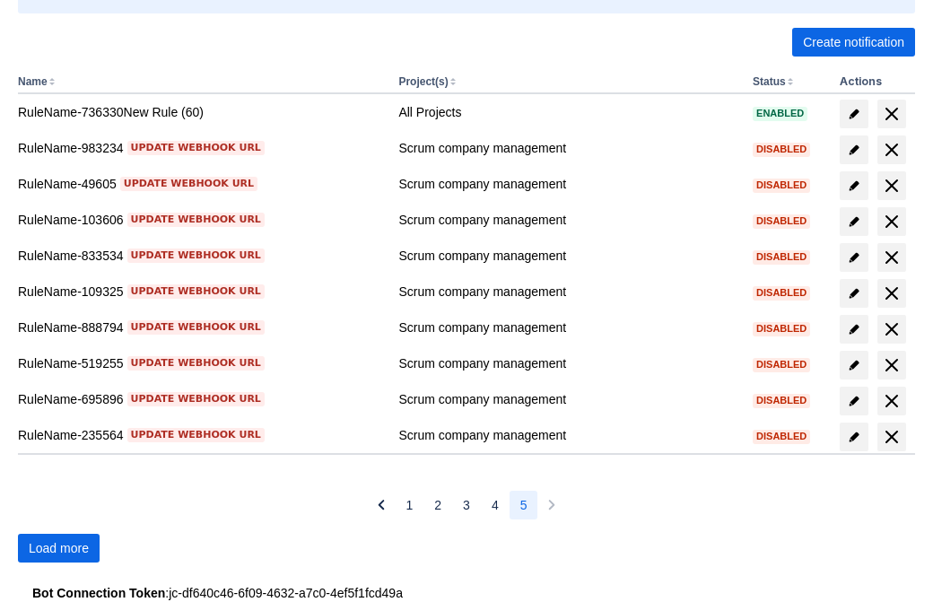
click at [58, 548] on span "Load more" at bounding box center [59, 548] width 60 height 29
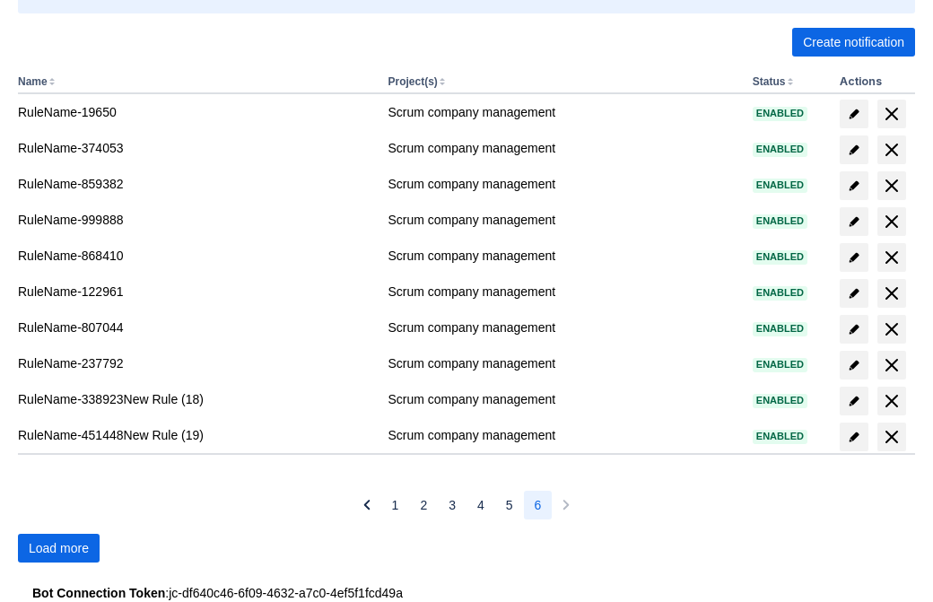
click at [58, 548] on span "Load more" at bounding box center [59, 548] width 60 height 29
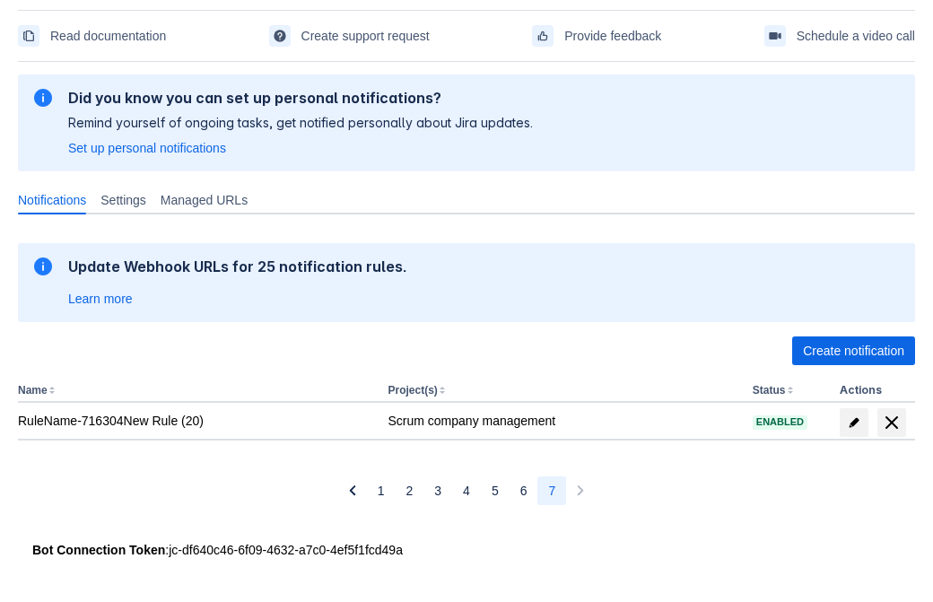
click at [891, 423] on span "delete" at bounding box center [892, 423] width 22 height 22
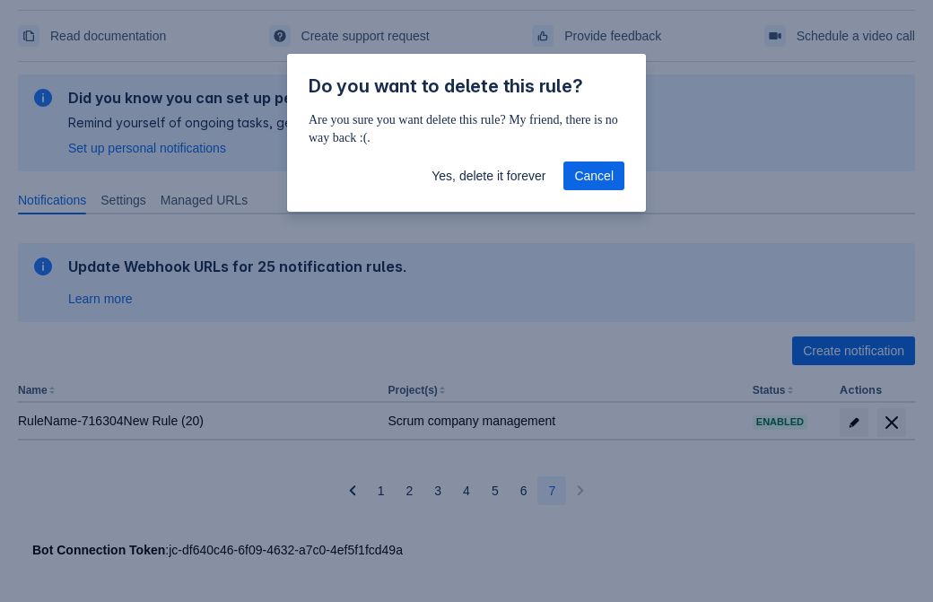
click at [488, 176] on span "Yes, delete it forever" at bounding box center [489, 176] width 114 height 29
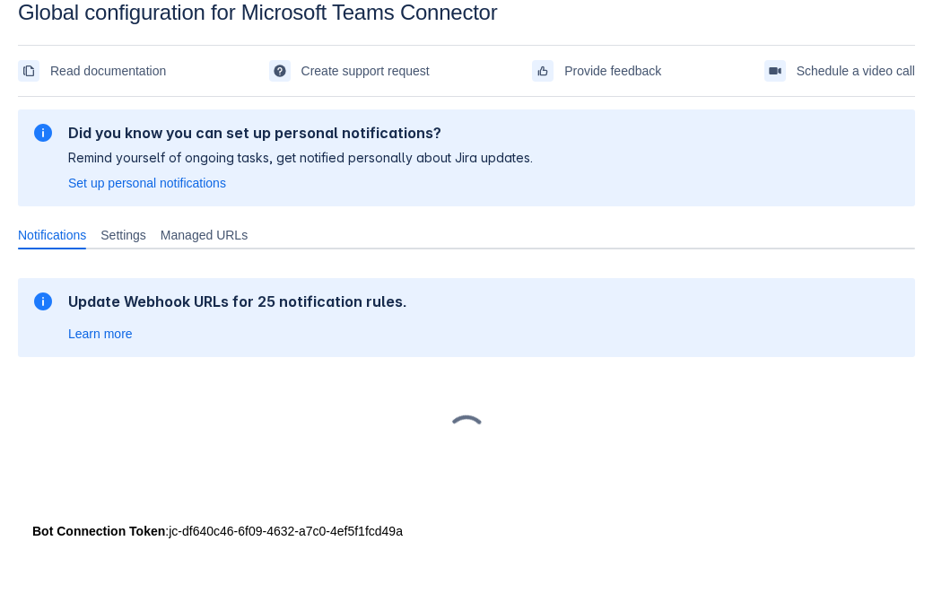
scroll to position [27, 0]
